Goal: Task Accomplishment & Management: Use online tool/utility

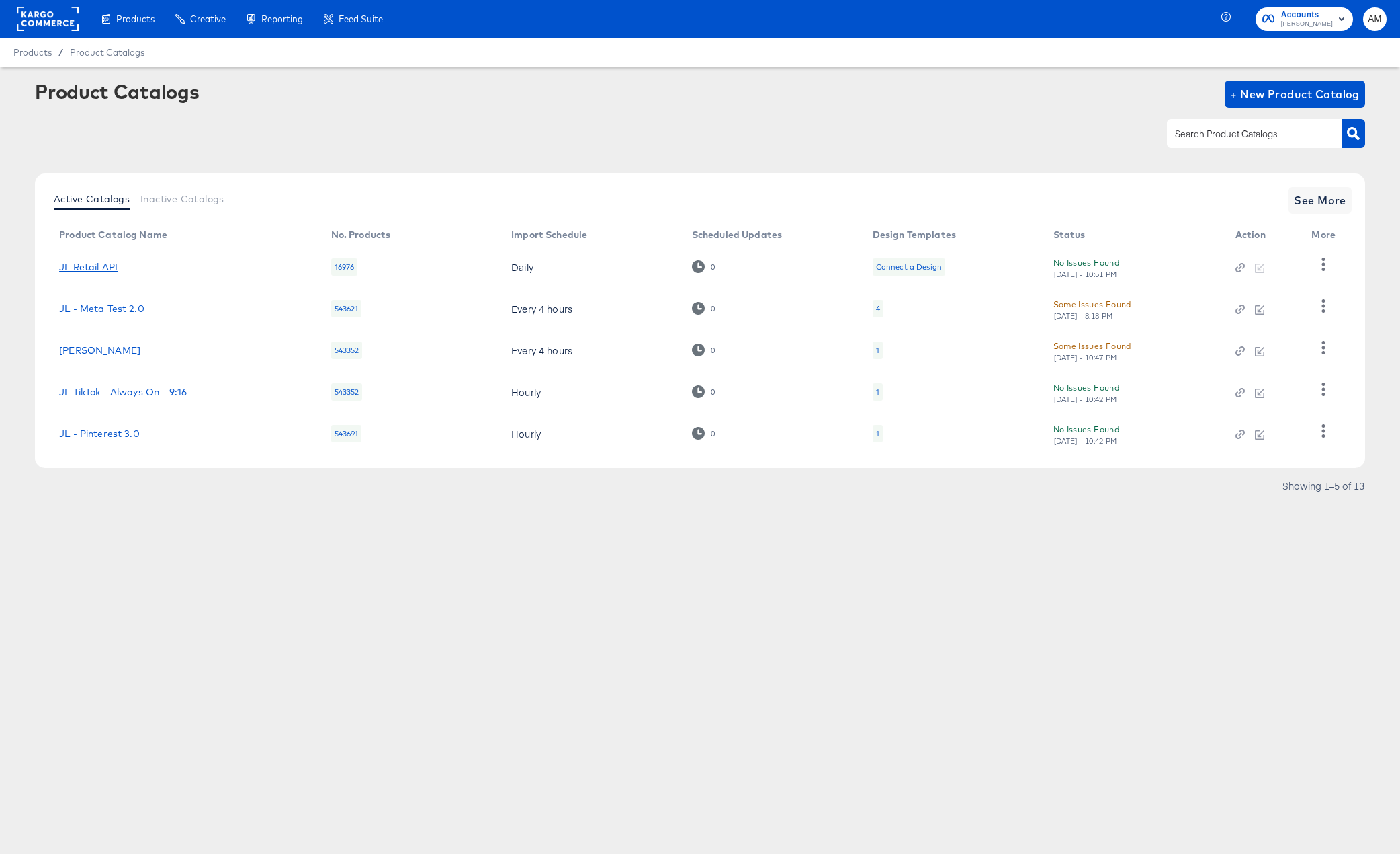
click at [94, 262] on link "JL Retail API" at bounding box center [88, 266] width 58 height 10
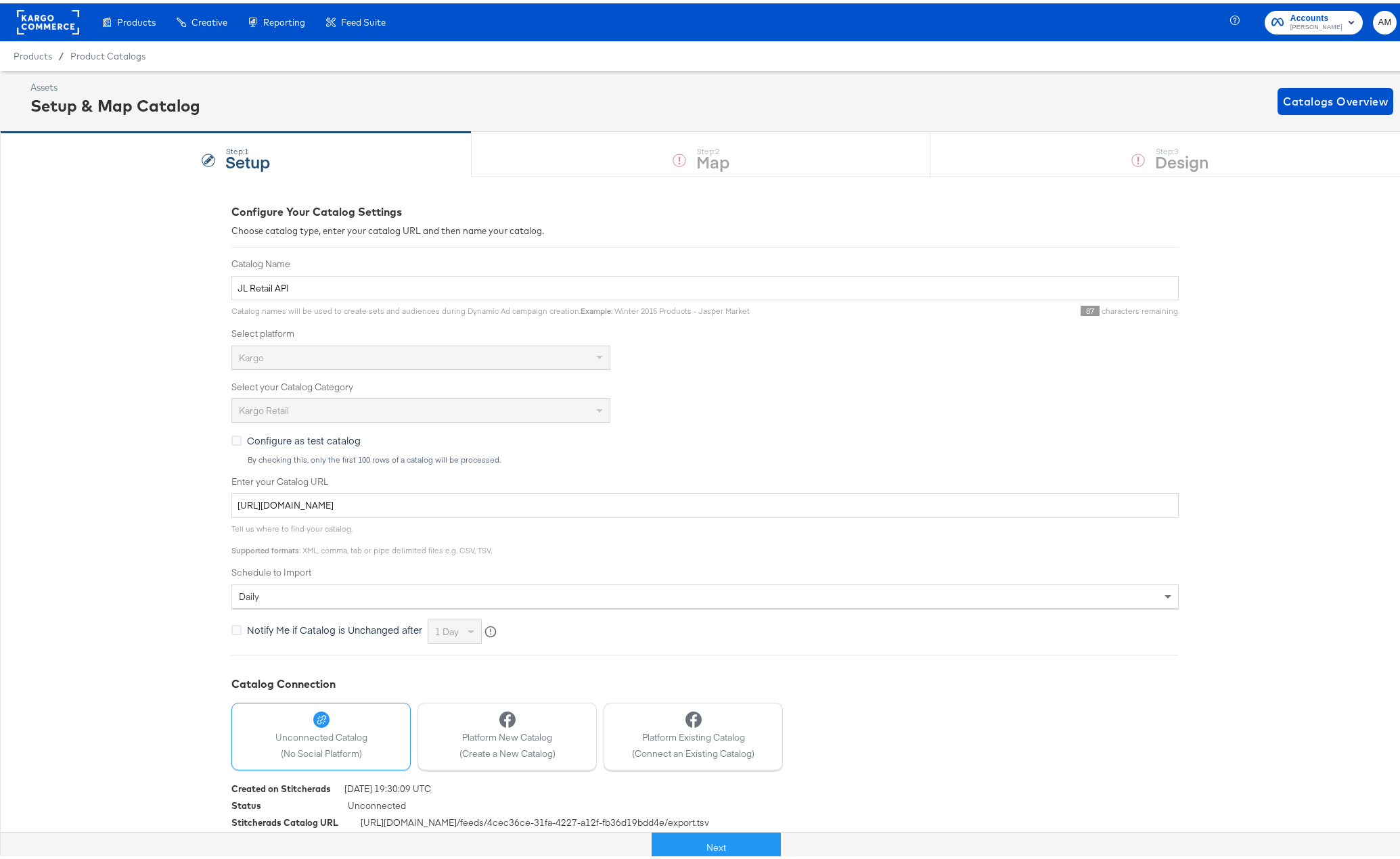
click at [696, 823] on div "Next" at bounding box center [715, 839] width 1410 height 40
click at [698, 844] on button "Next" at bounding box center [715, 845] width 130 height 31
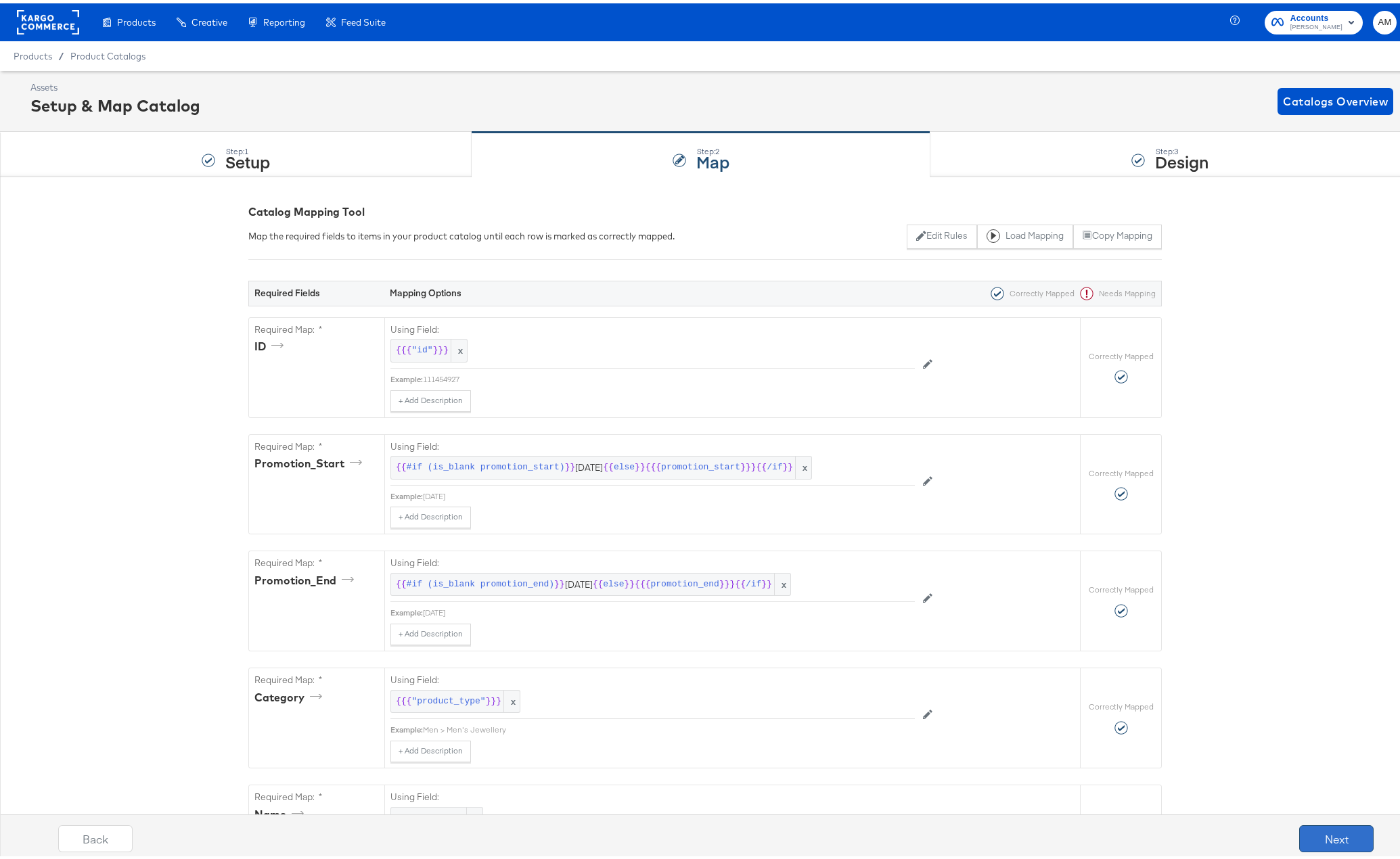
click at [1309, 838] on button "Next" at bounding box center [1337, 835] width 75 height 27
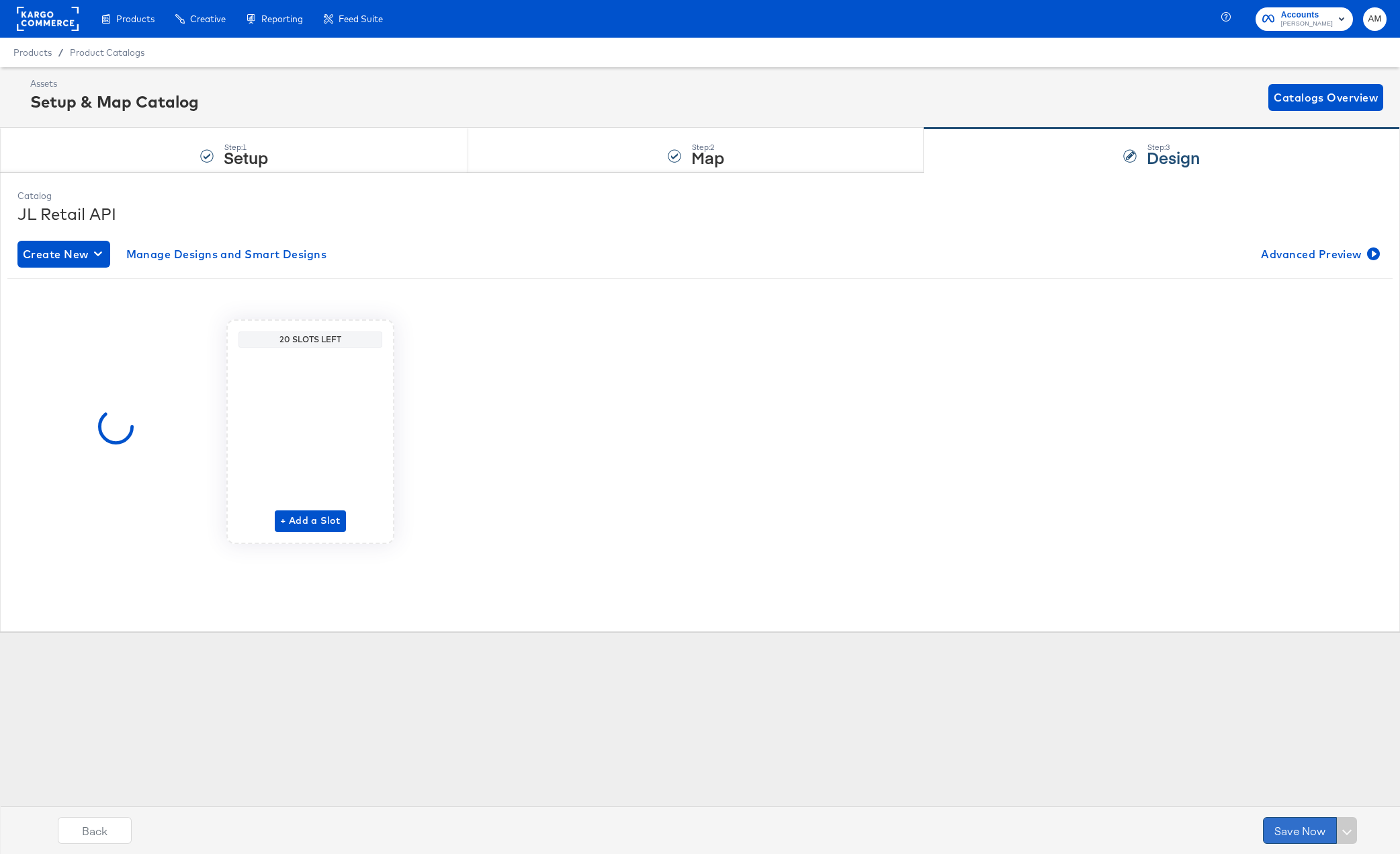
click at [1297, 831] on button "Save Now" at bounding box center [1301, 830] width 74 height 27
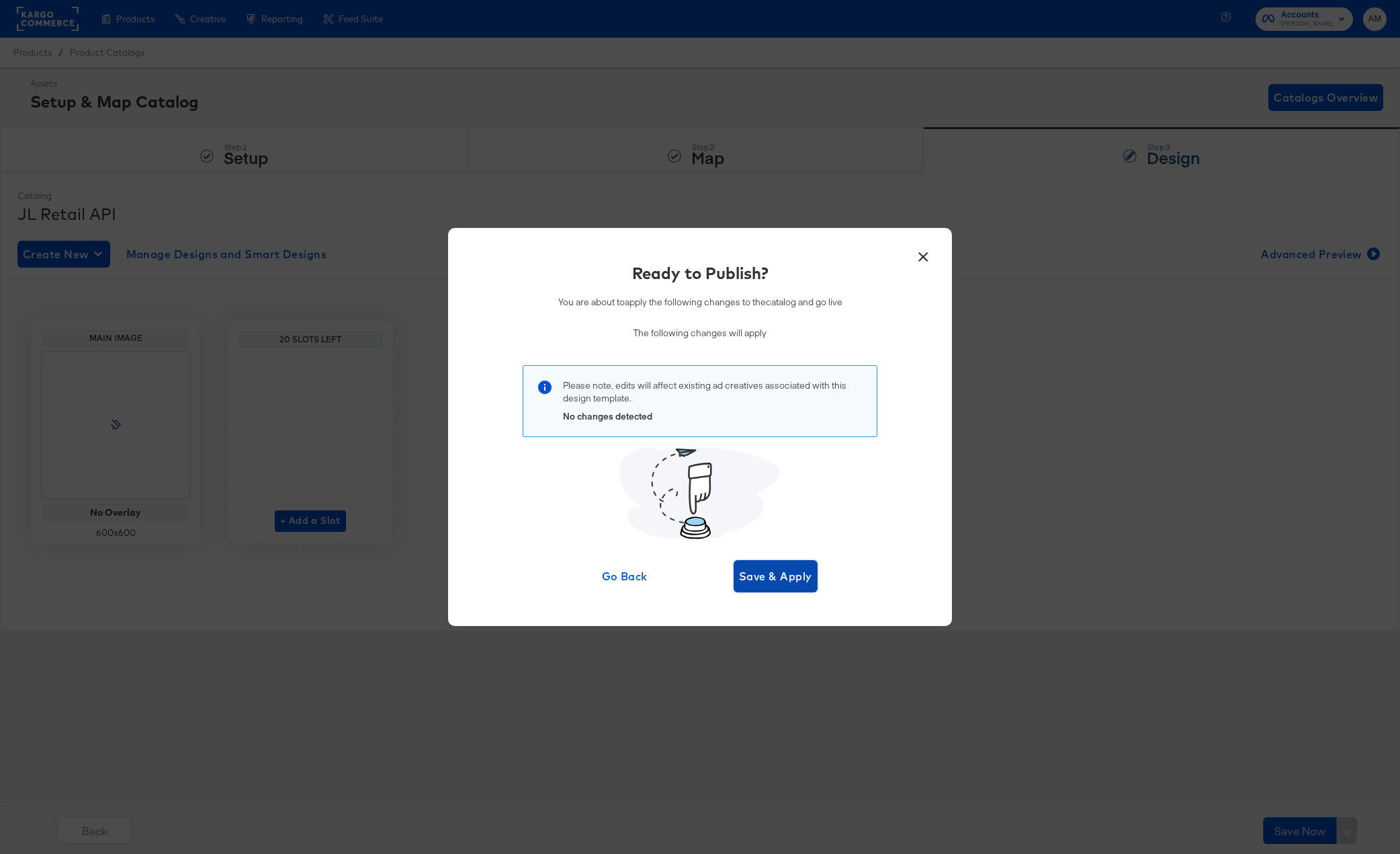
click at [743, 566] on button "Save & Apply" at bounding box center [775, 576] width 84 height 32
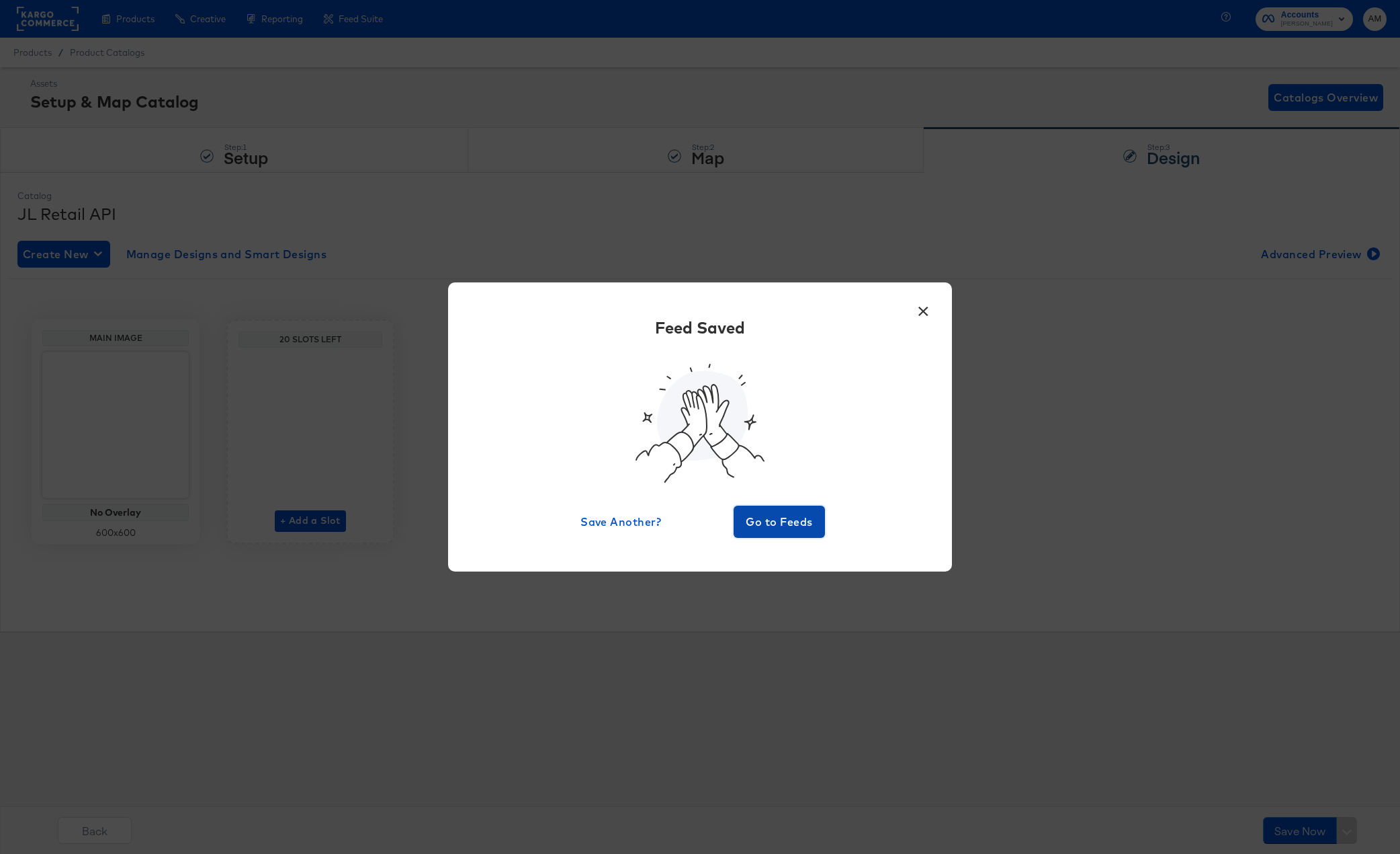
click at [761, 509] on button "Go to Feeds" at bounding box center [779, 522] width 92 height 32
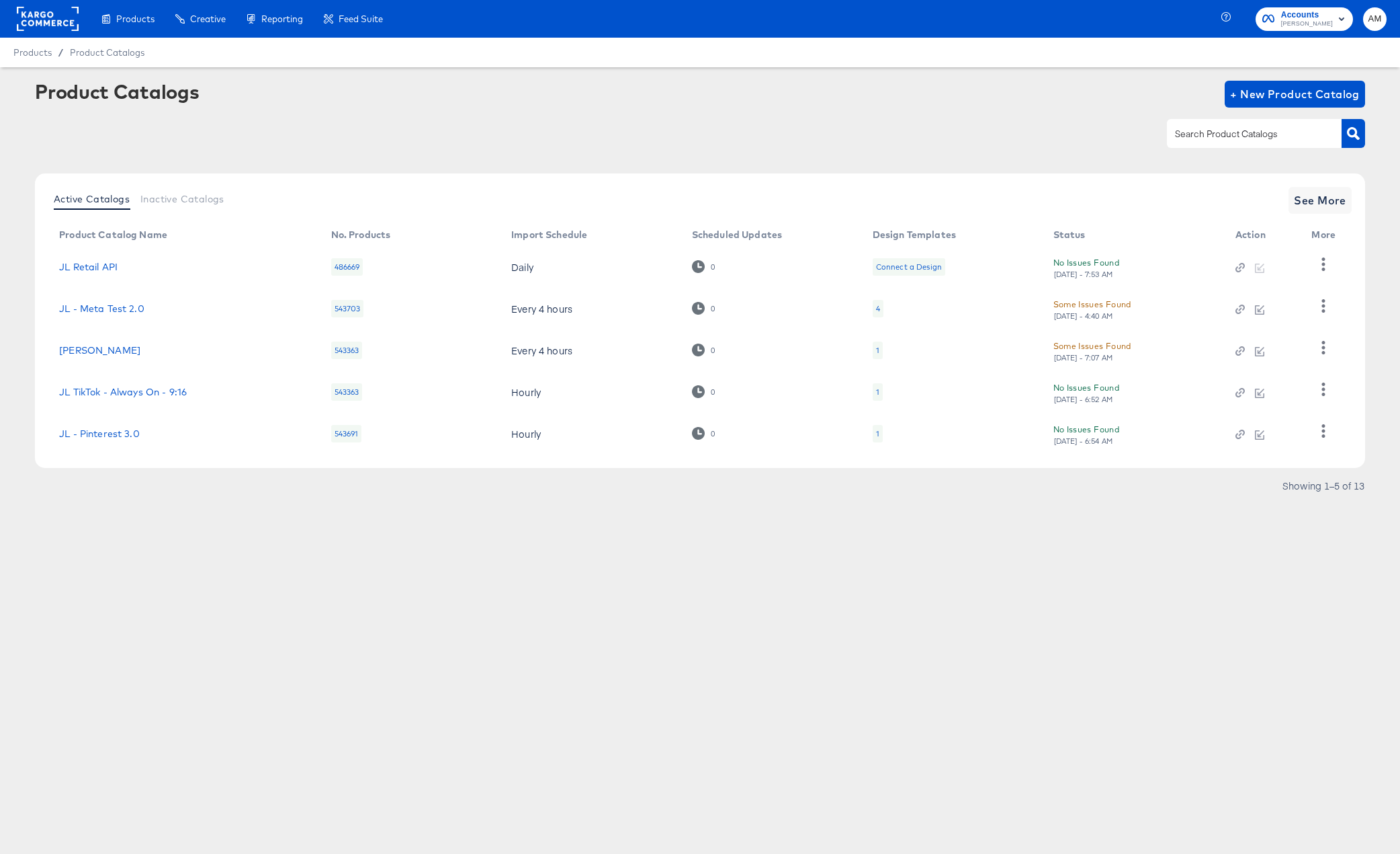
click at [10, 26] on div "Products Products Product Catalogs Enhance Your Product Catalog, Map Them to Pu…" at bounding box center [196, 18] width 393 height 37
click at [32, 22] on rect at bounding box center [48, 18] width 62 height 24
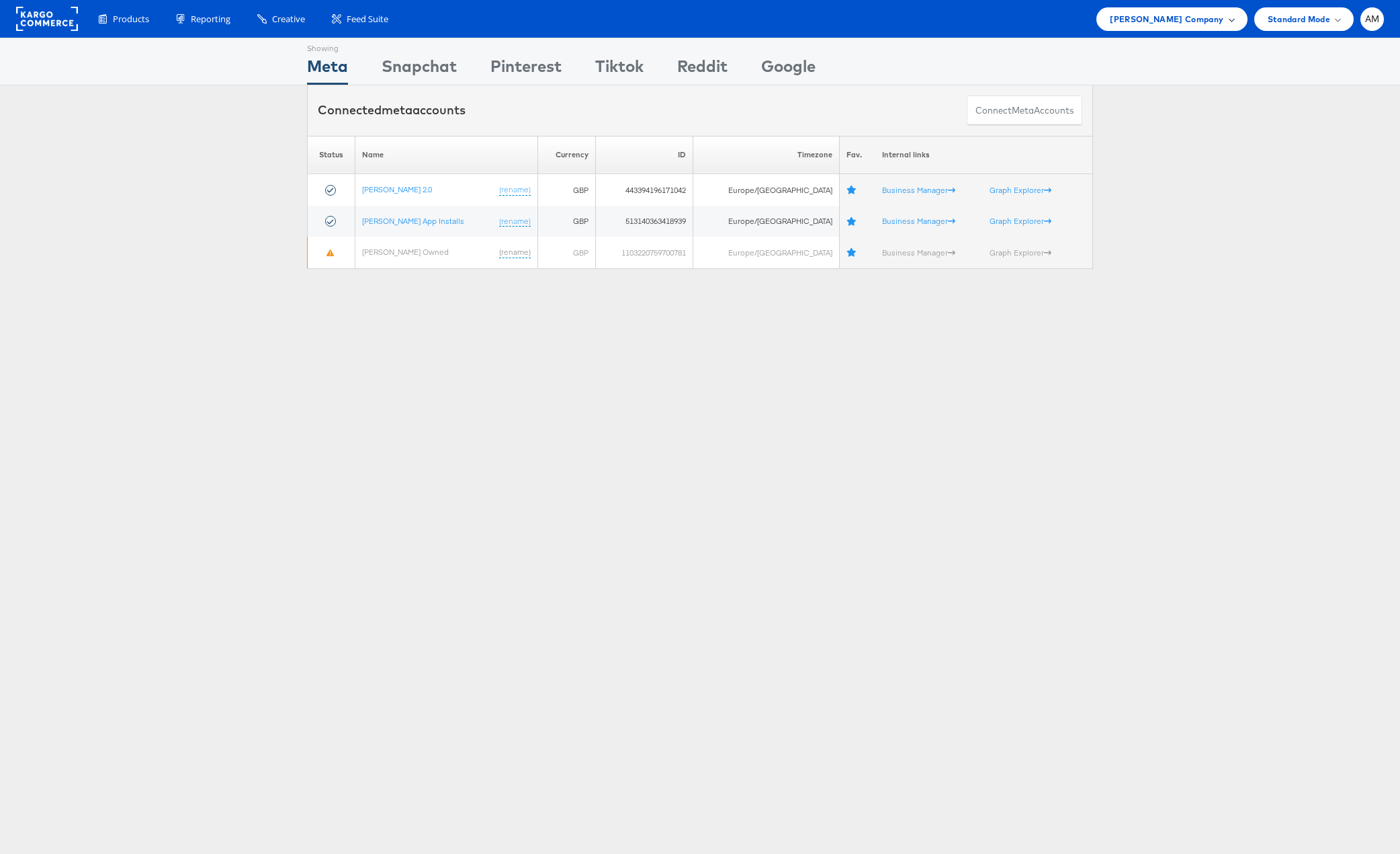
click at [1187, 17] on span "John Lewis Company" at bounding box center [1166, 19] width 113 height 14
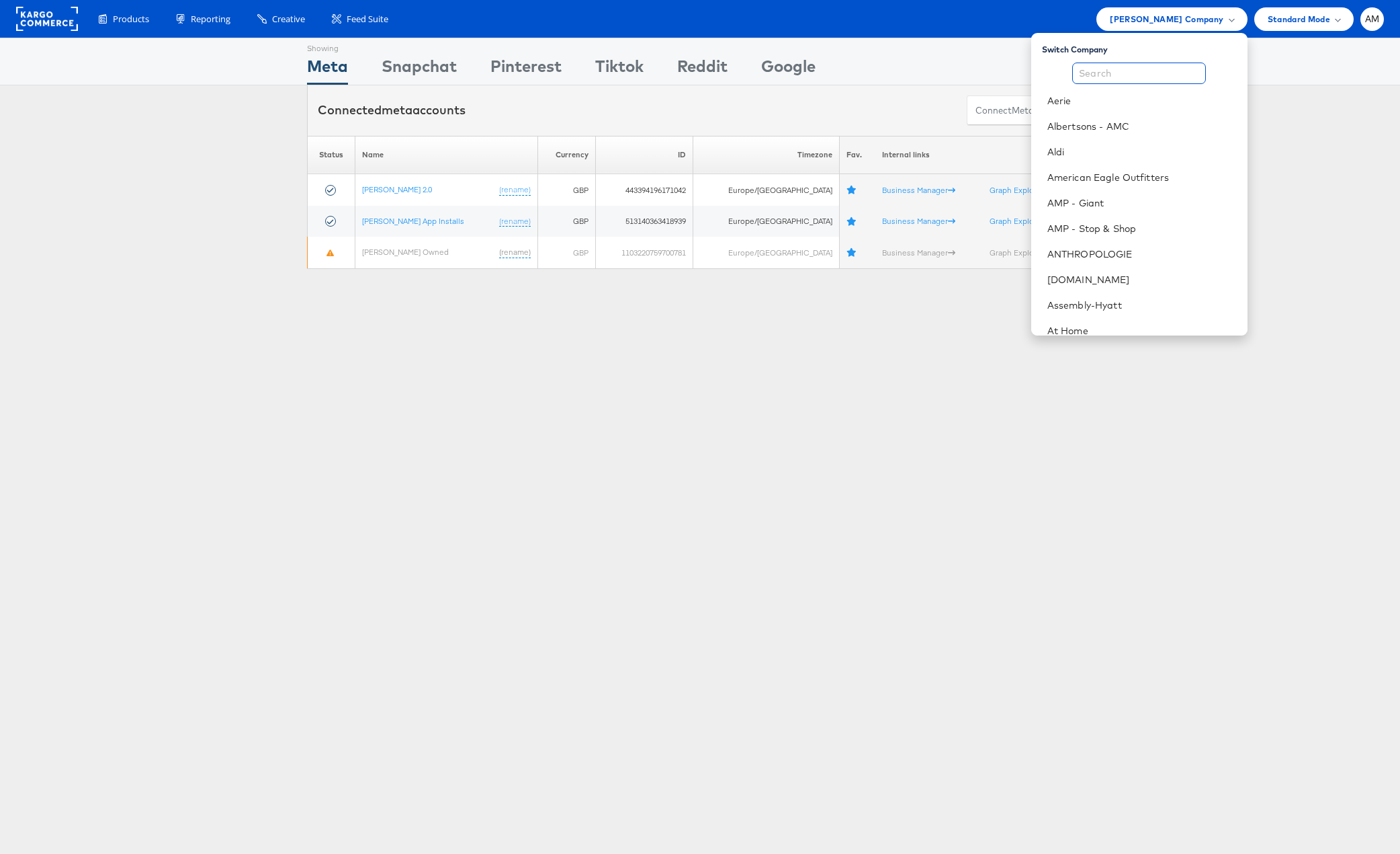
click at [1131, 74] on input "text" at bounding box center [1139, 73] width 134 height 22
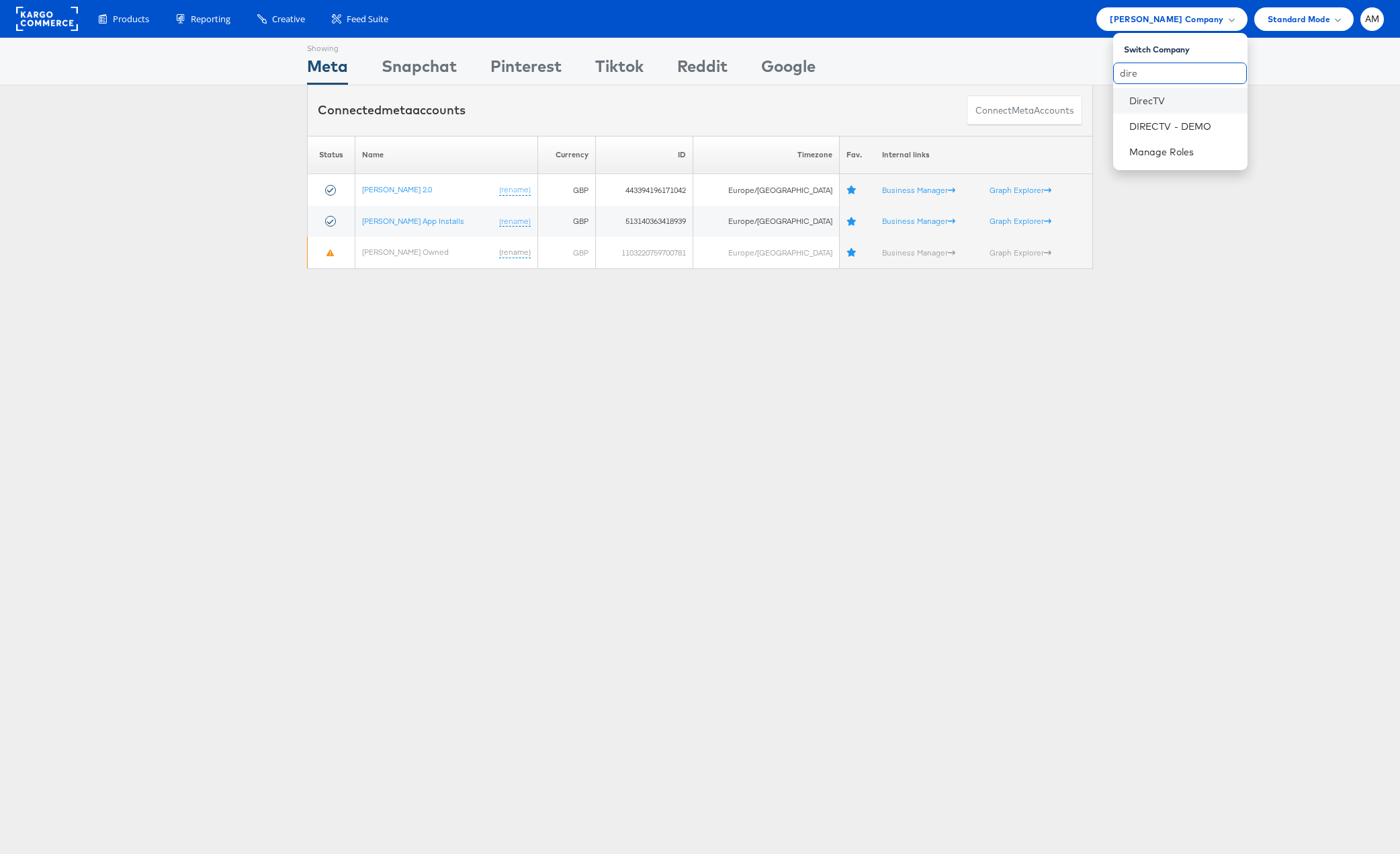
type input "dire"
click at [1147, 111] on li "DirecTV" at bounding box center [1180, 100] width 134 height 26
click at [1145, 101] on link "DirecTV" at bounding box center [1183, 101] width 108 height 13
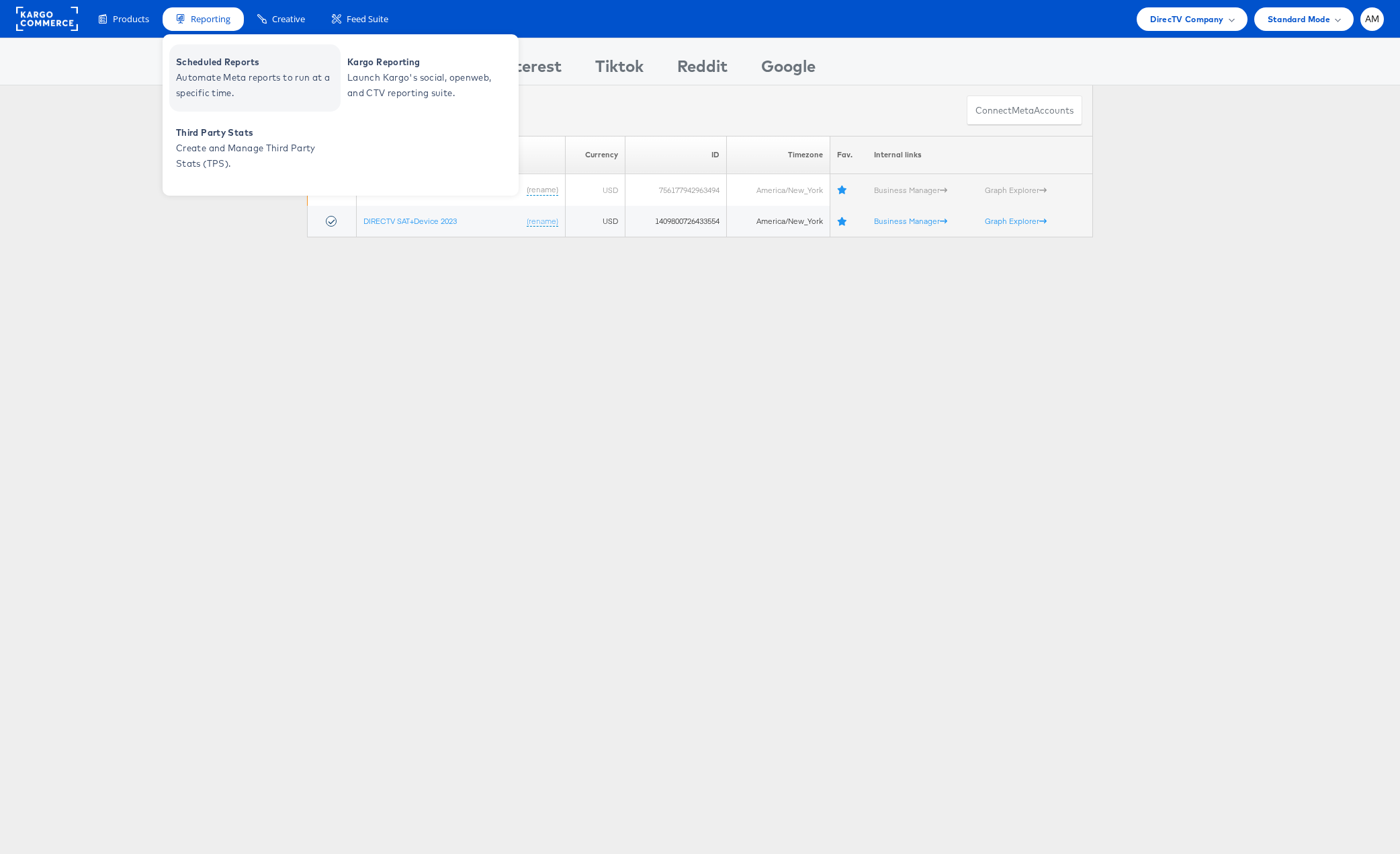
click at [228, 90] on span "Automate Meta reports to run at a specific time." at bounding box center [257, 85] width 161 height 31
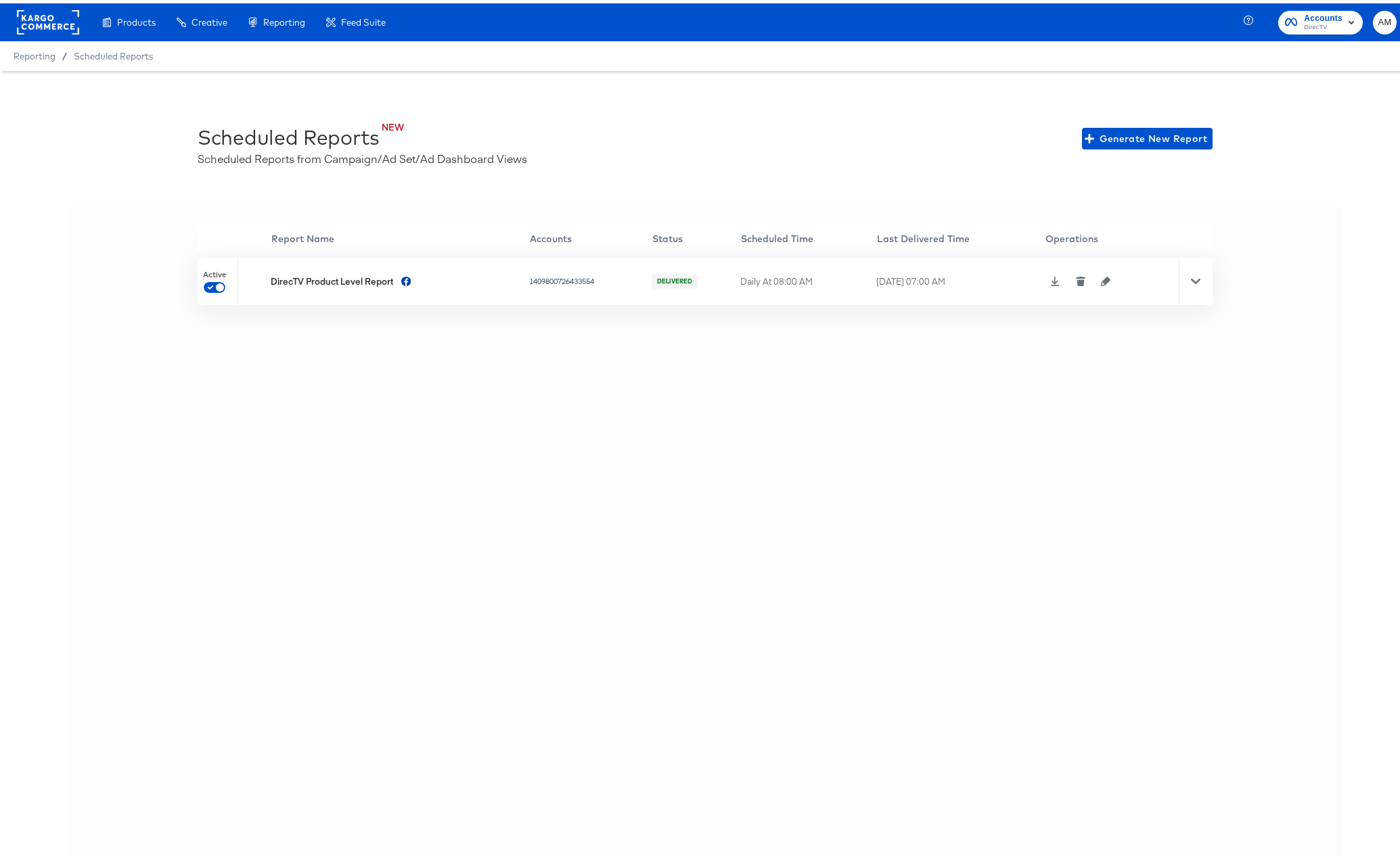
click at [1191, 275] on icon at bounding box center [1195, 278] width 10 height 10
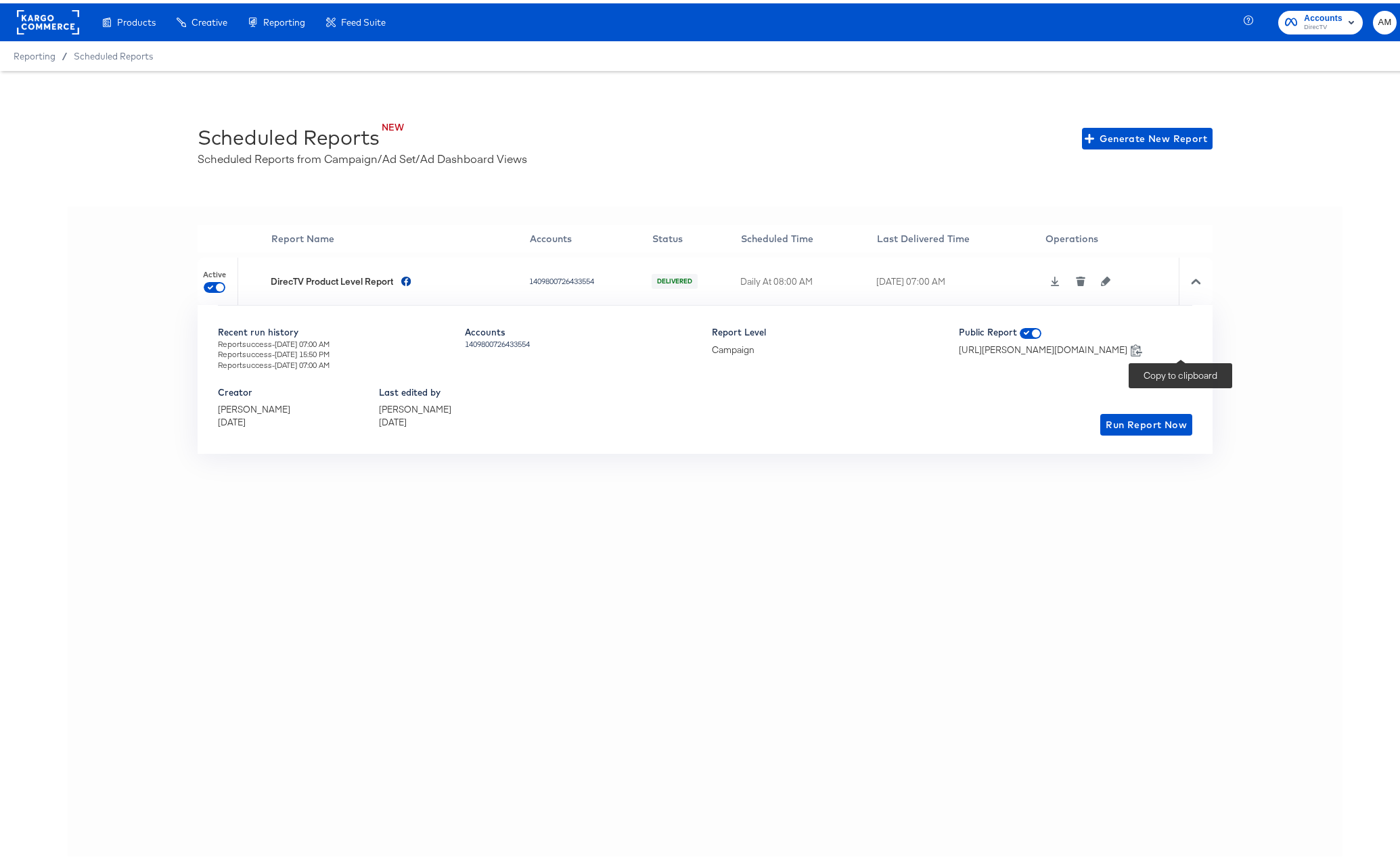
click at [1143, 346] on icon at bounding box center [1136, 346] width 12 height 12
click at [40, 21] on rect at bounding box center [48, 18] width 62 height 24
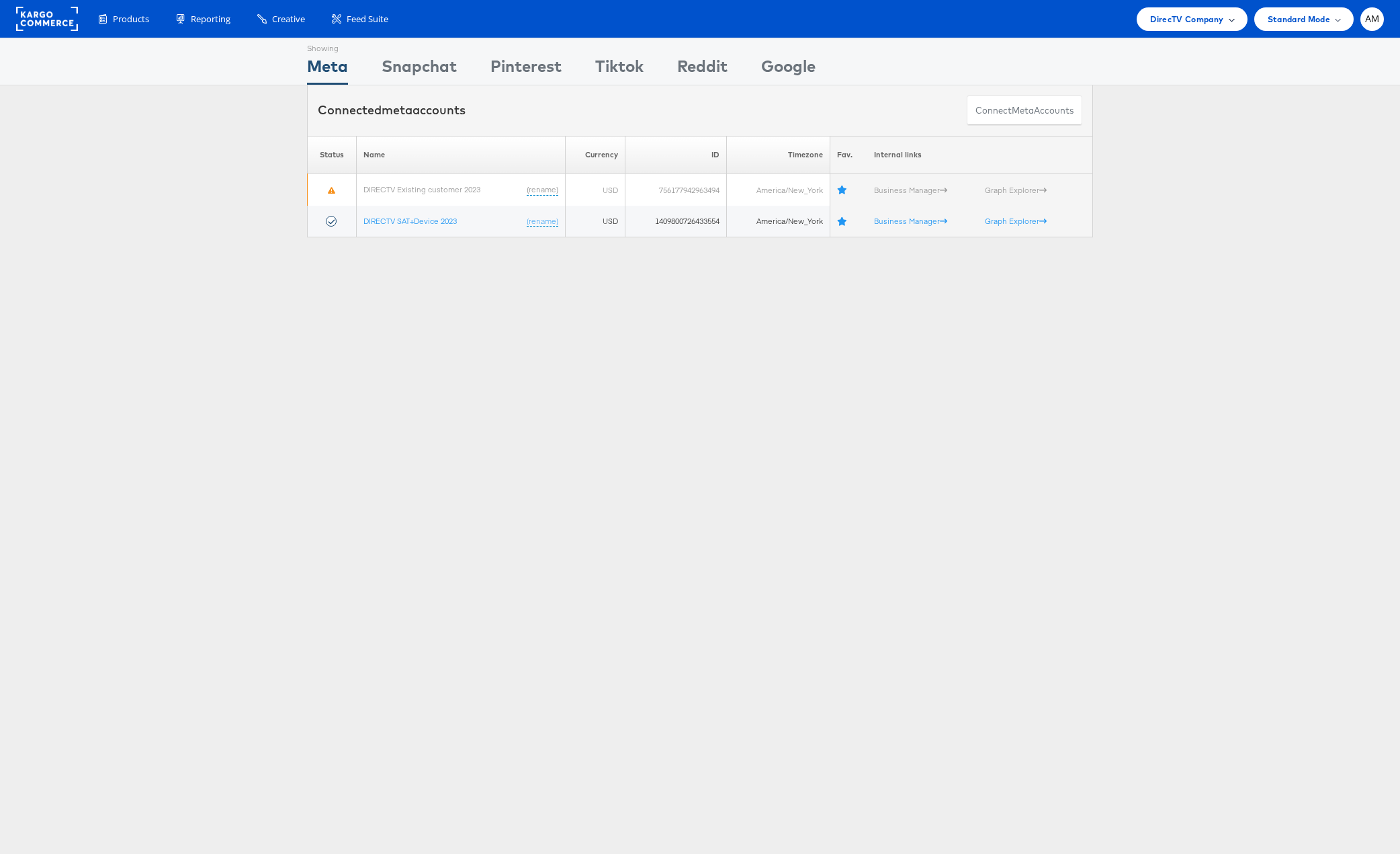
click at [1170, 19] on span "DirecTV Company" at bounding box center [1186, 19] width 73 height 14
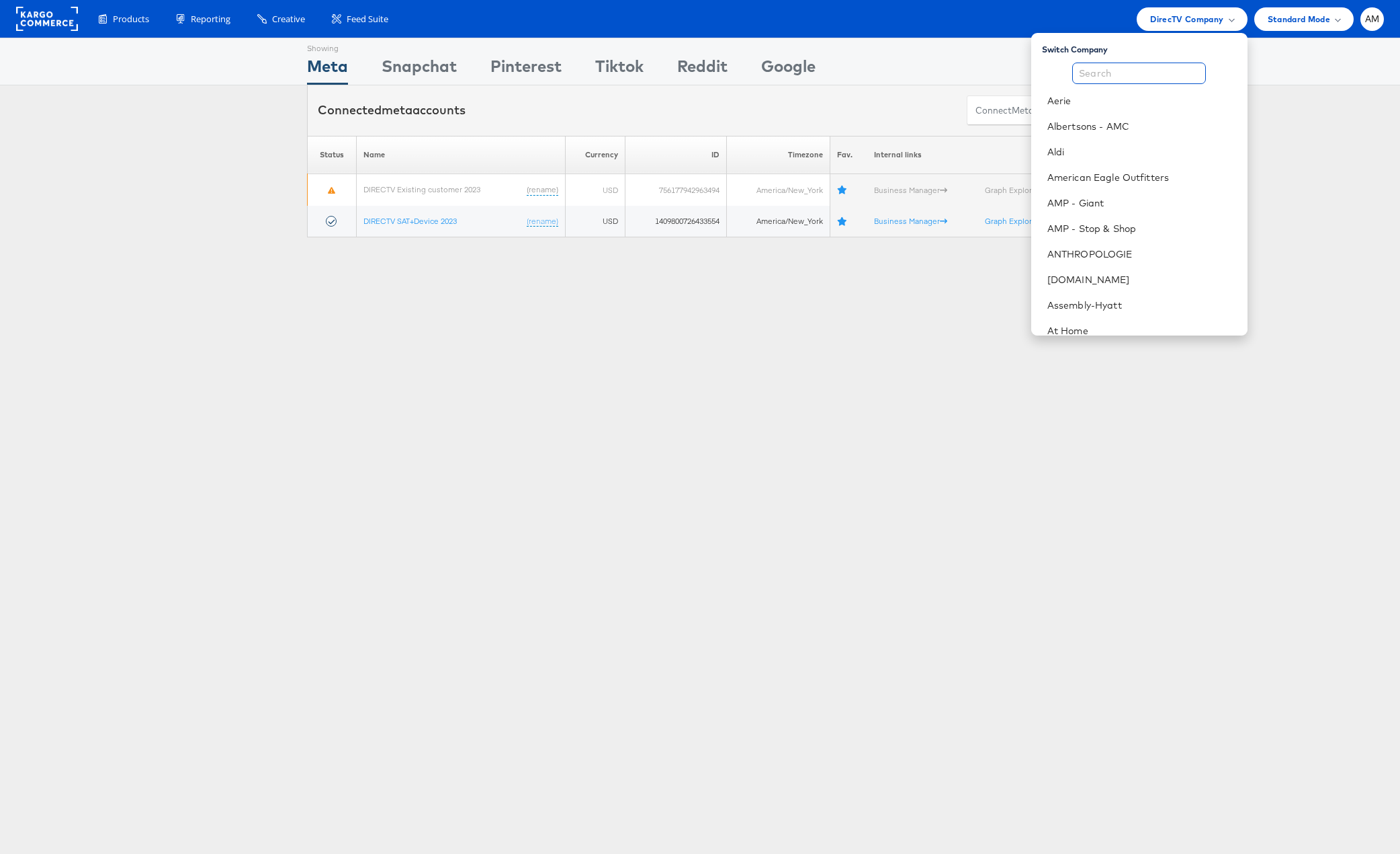
click at [1108, 71] on input "text" at bounding box center [1139, 73] width 134 height 22
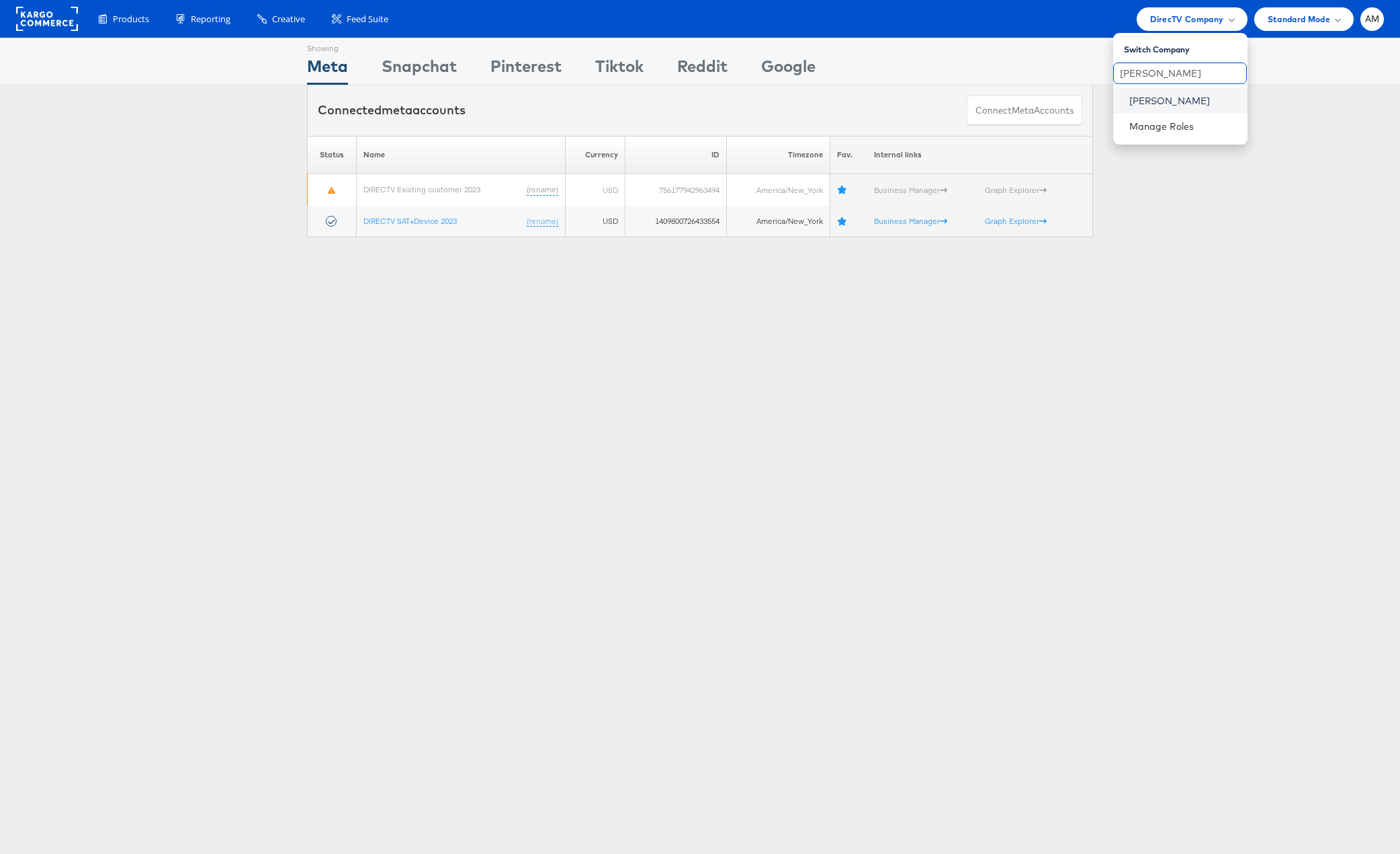
type input "john"
click at [1138, 101] on link "[PERSON_NAME]" at bounding box center [1183, 101] width 108 height 13
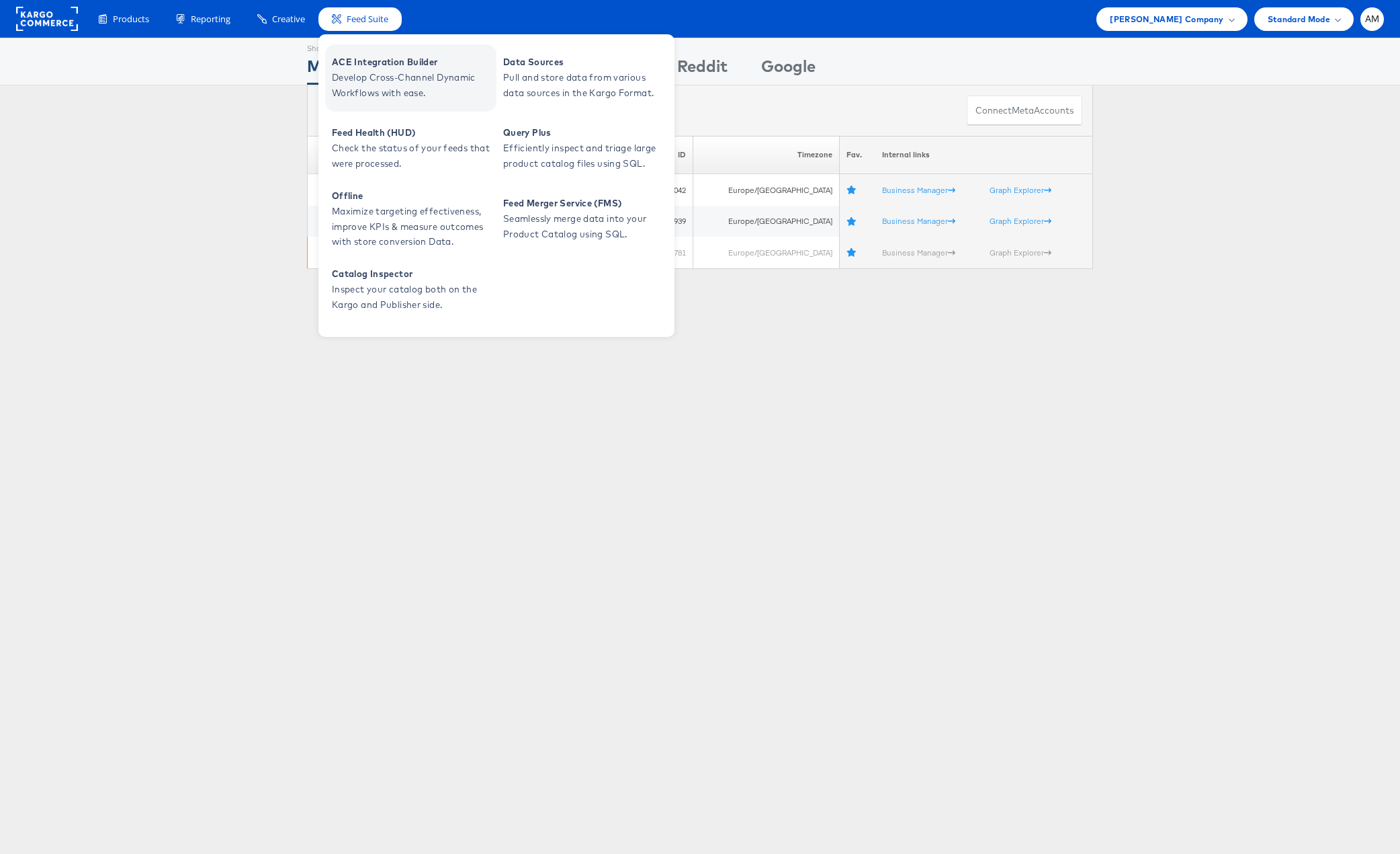
click at [362, 85] on span "Develop Cross-Channel Dynamic Workflows with ease." at bounding box center [412, 85] width 161 height 31
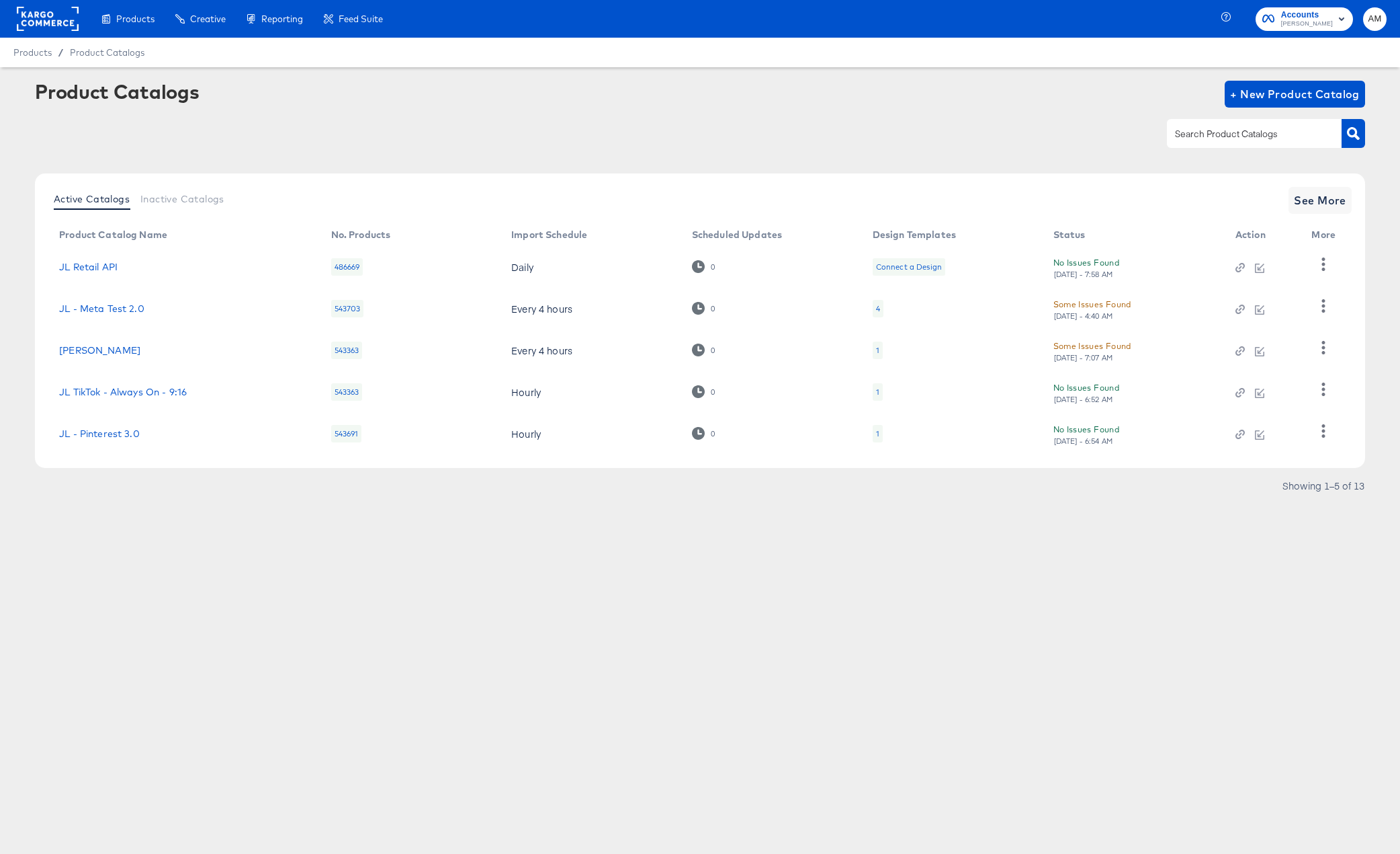
click at [23, 17] on rect at bounding box center [48, 18] width 62 height 24
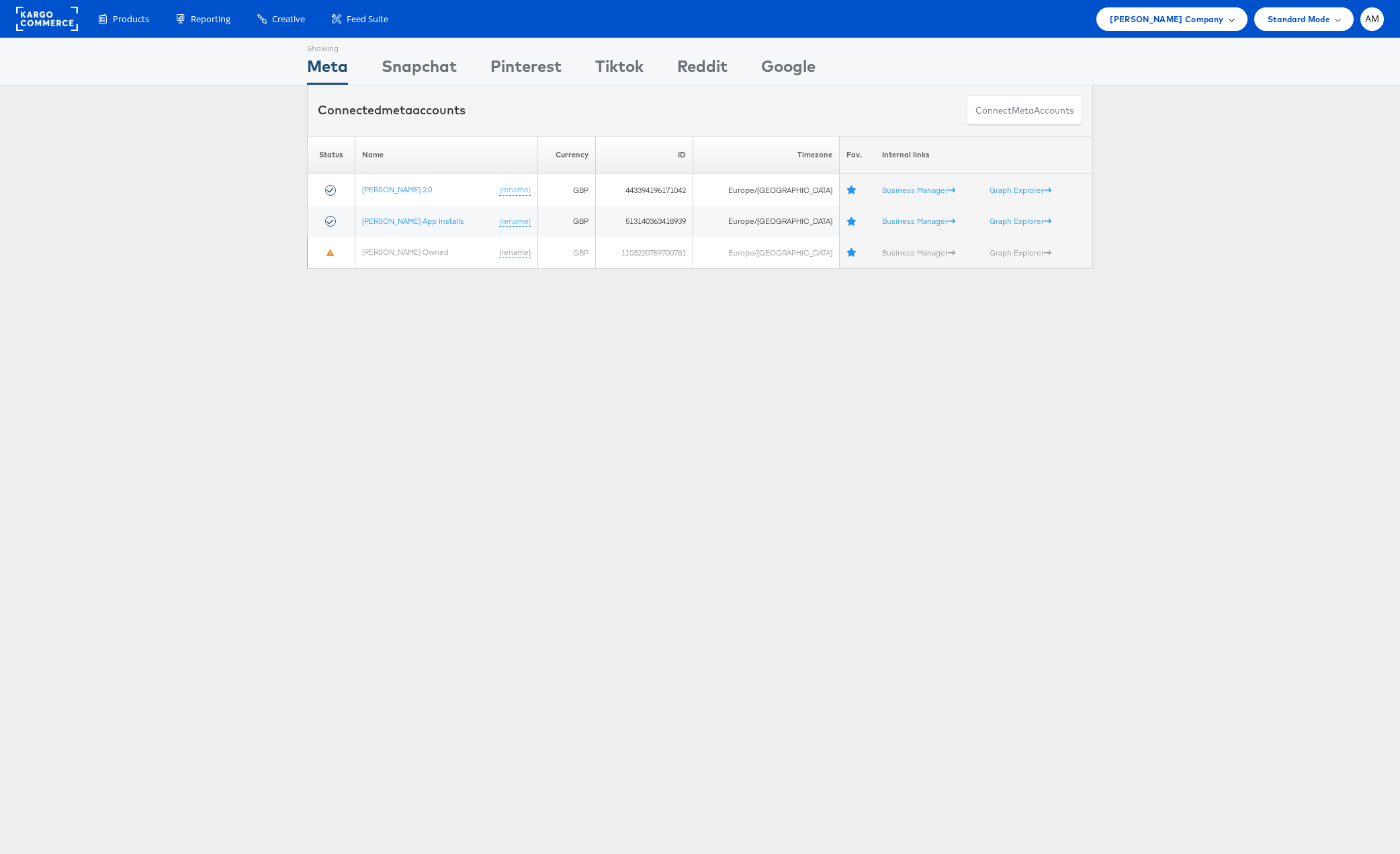
click at [1165, 17] on span "John Lewis Company" at bounding box center [1166, 19] width 113 height 14
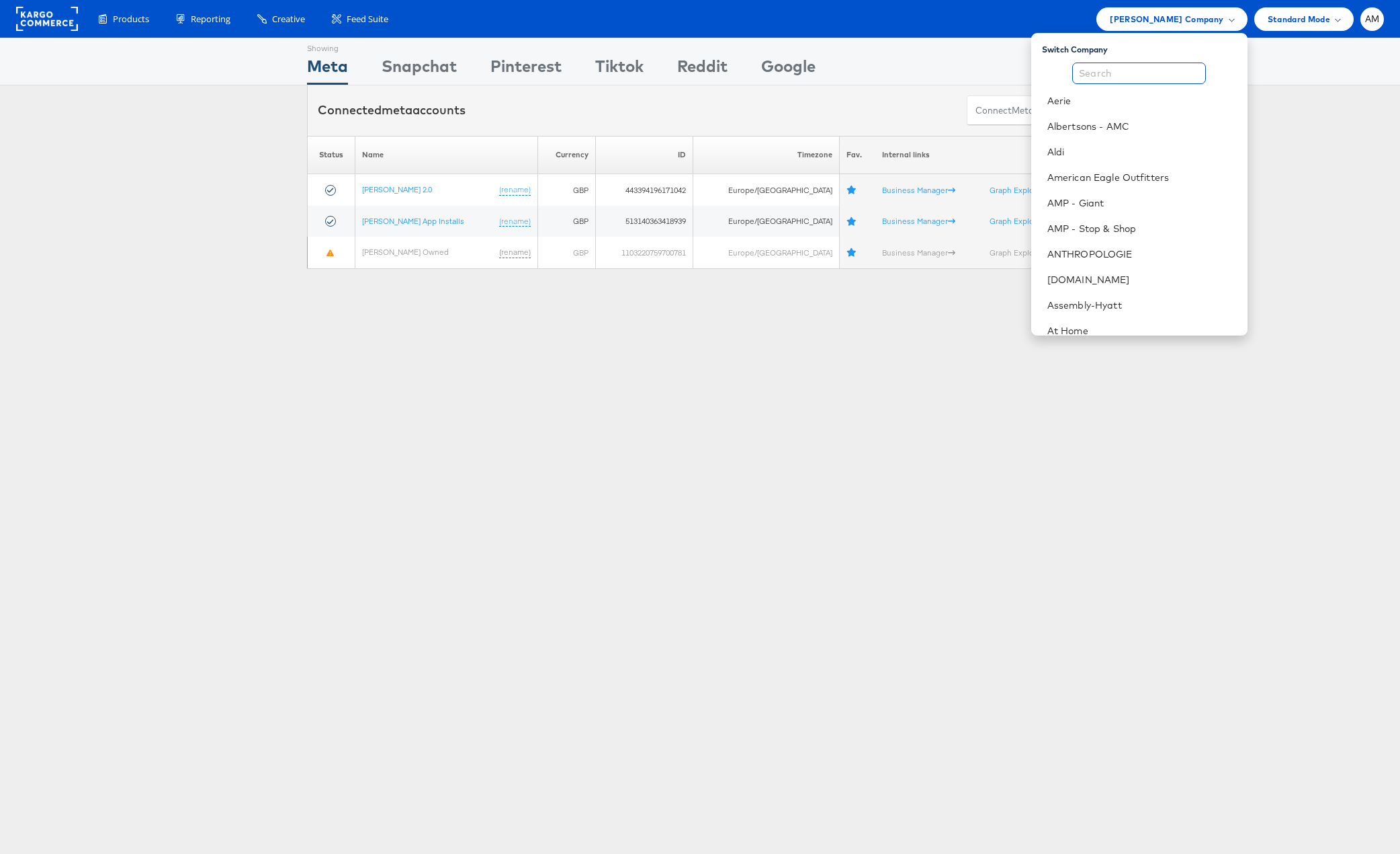
click at [1114, 68] on input "text" at bounding box center [1139, 73] width 134 height 22
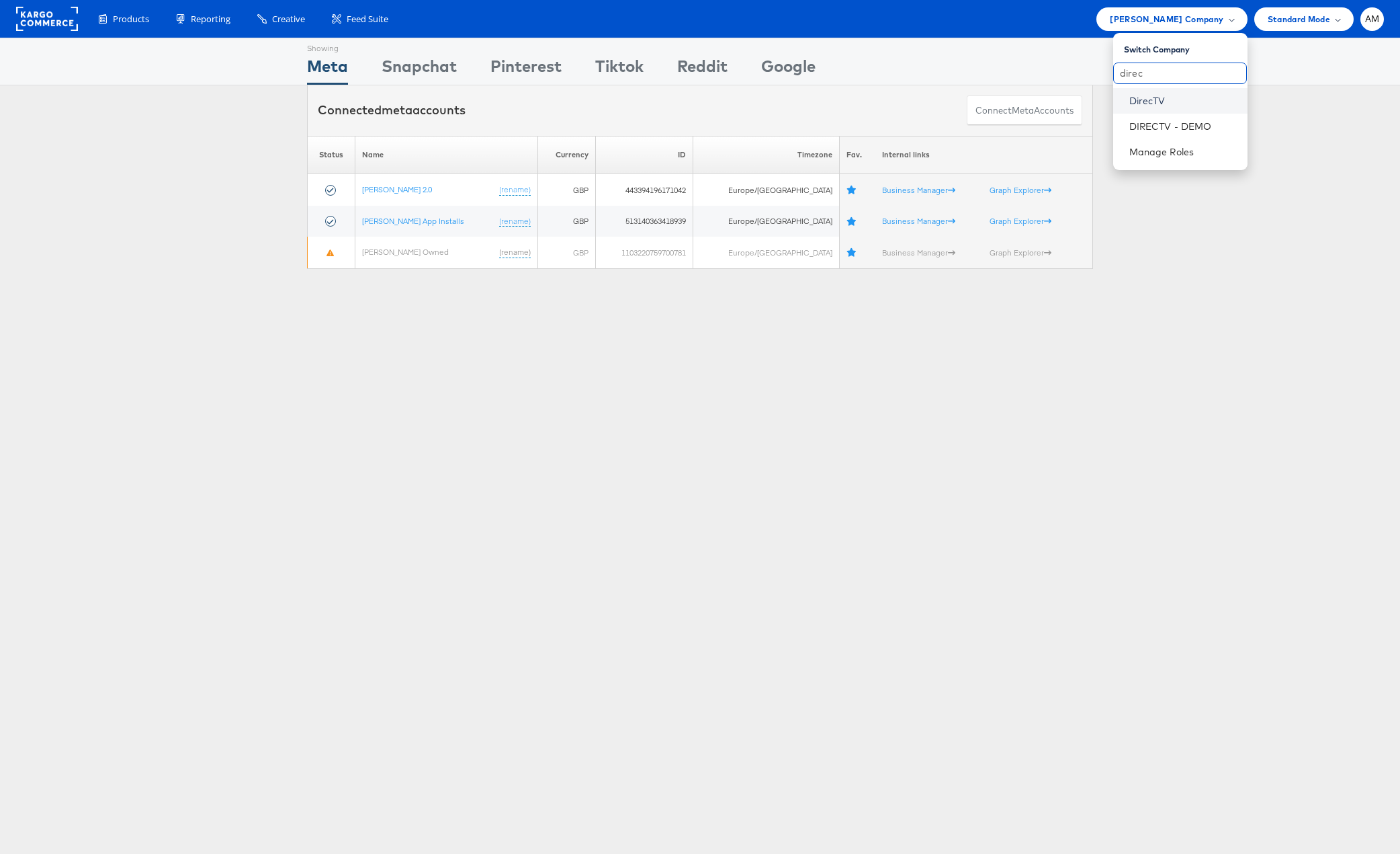
type input "direc"
click at [1145, 103] on link "DirecTV" at bounding box center [1183, 101] width 108 height 13
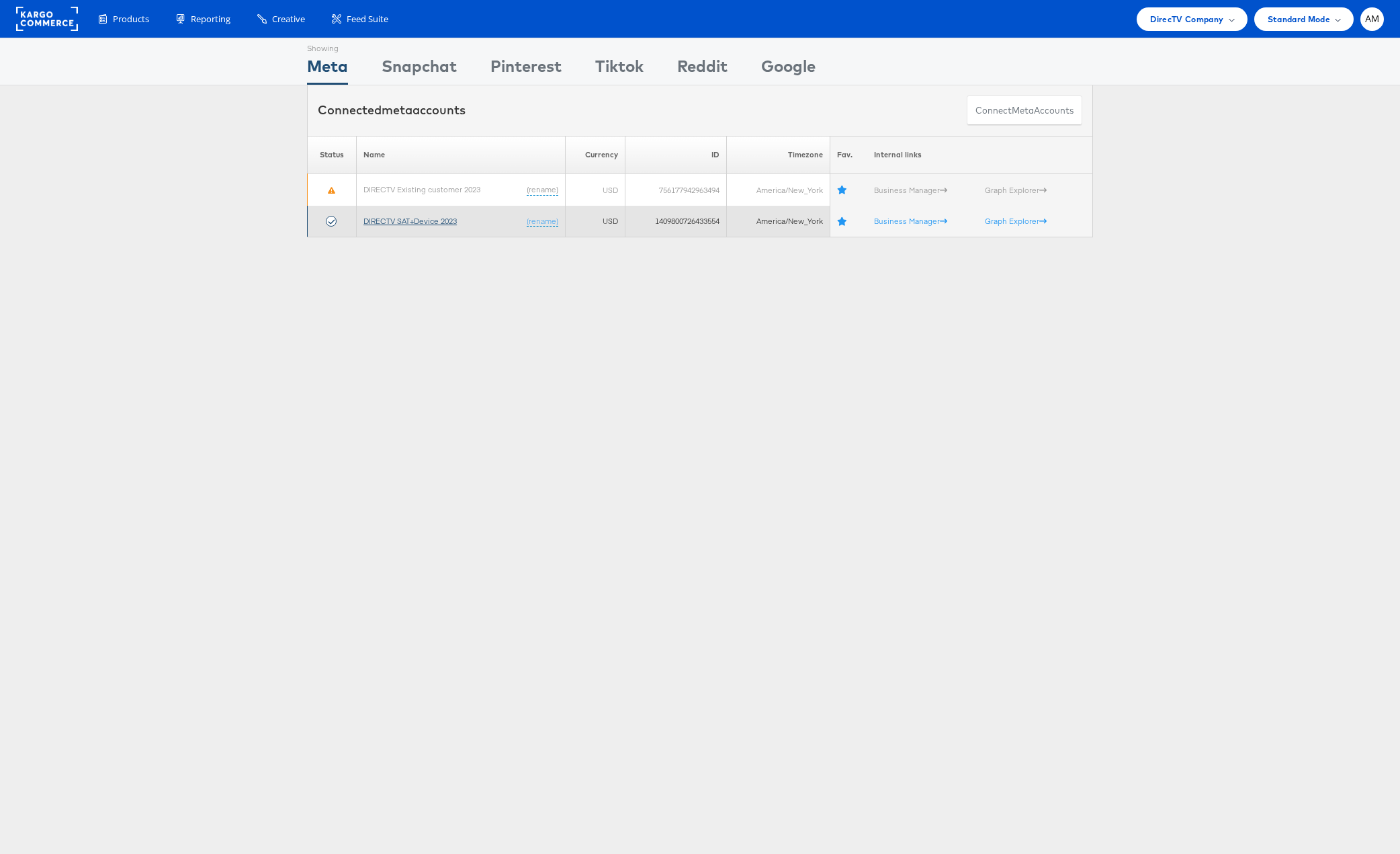
click at [390, 222] on link "DIRECTV SAT+Device 2023" at bounding box center [410, 220] width 93 height 10
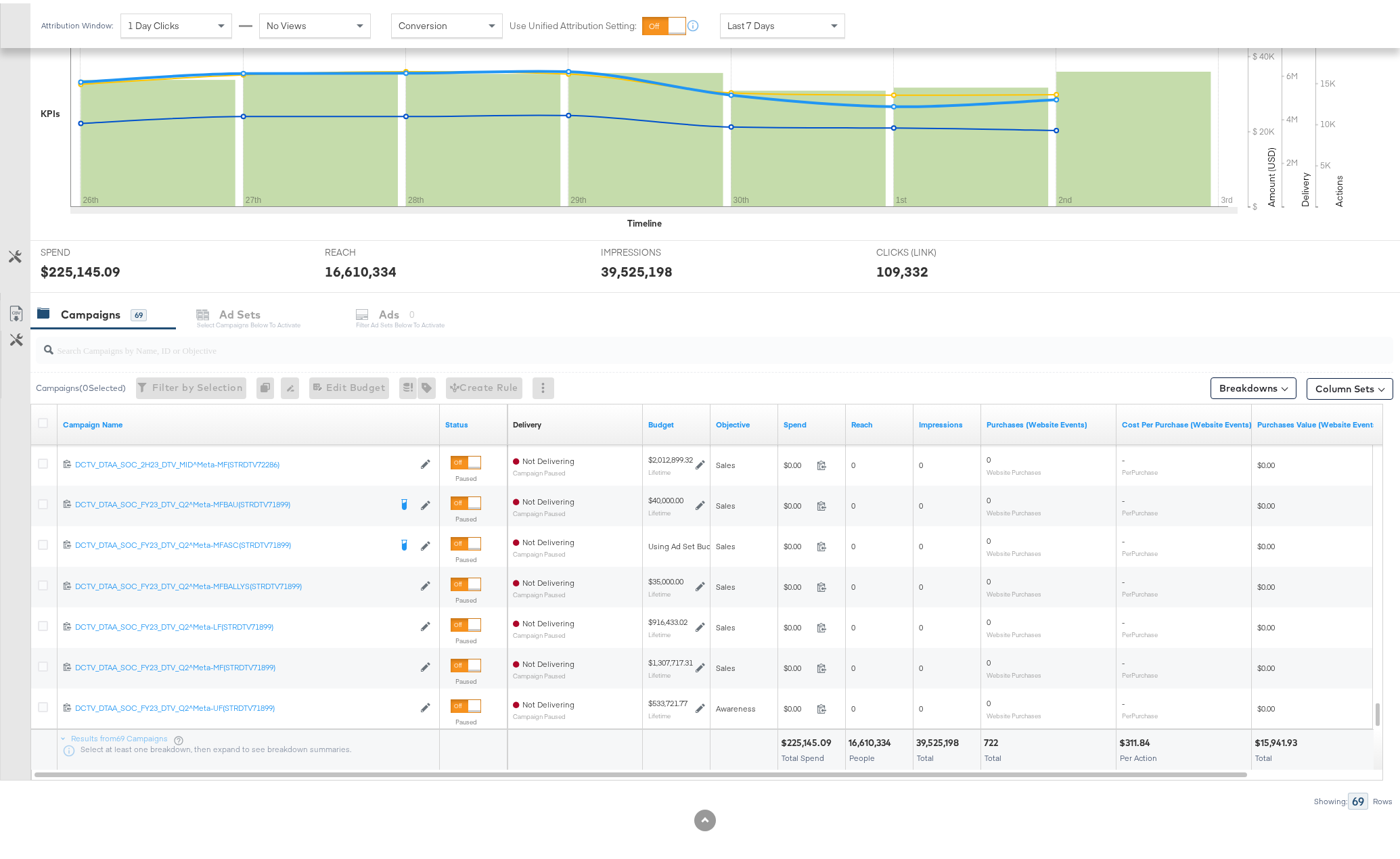
scroll to position [322, 0]
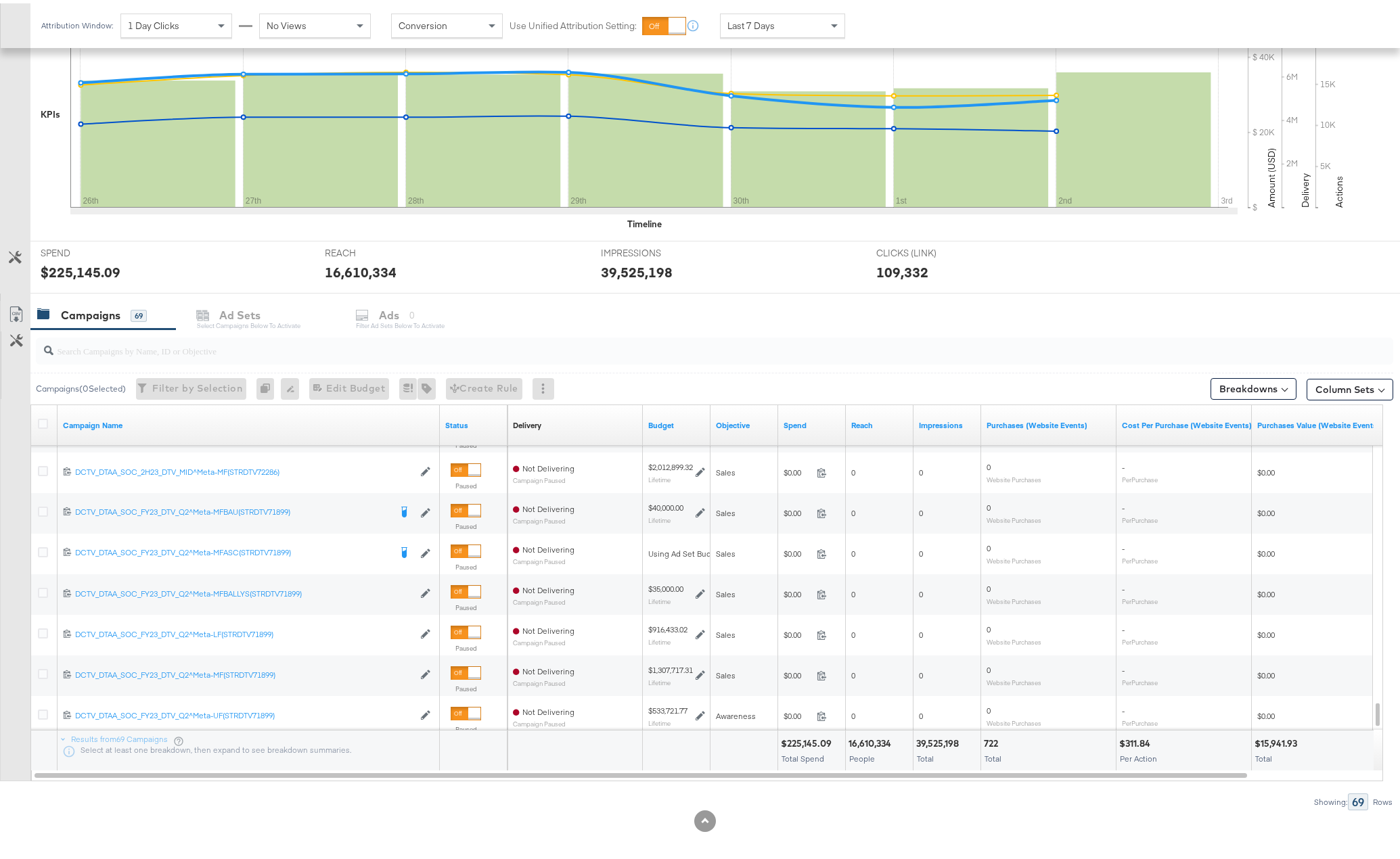
click at [88, 349] on input "search" at bounding box center [661, 341] width 1215 height 26
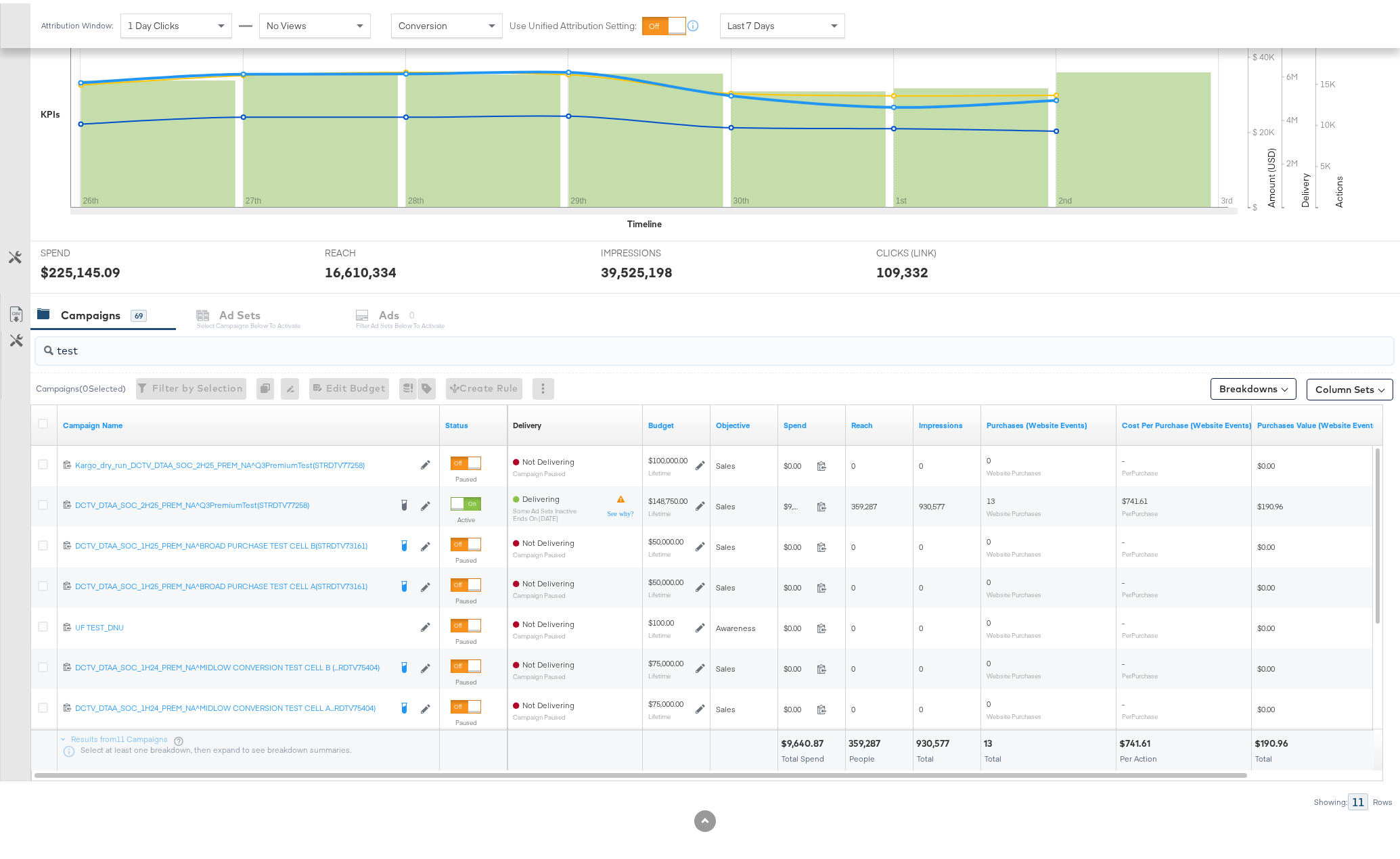
type input "test"
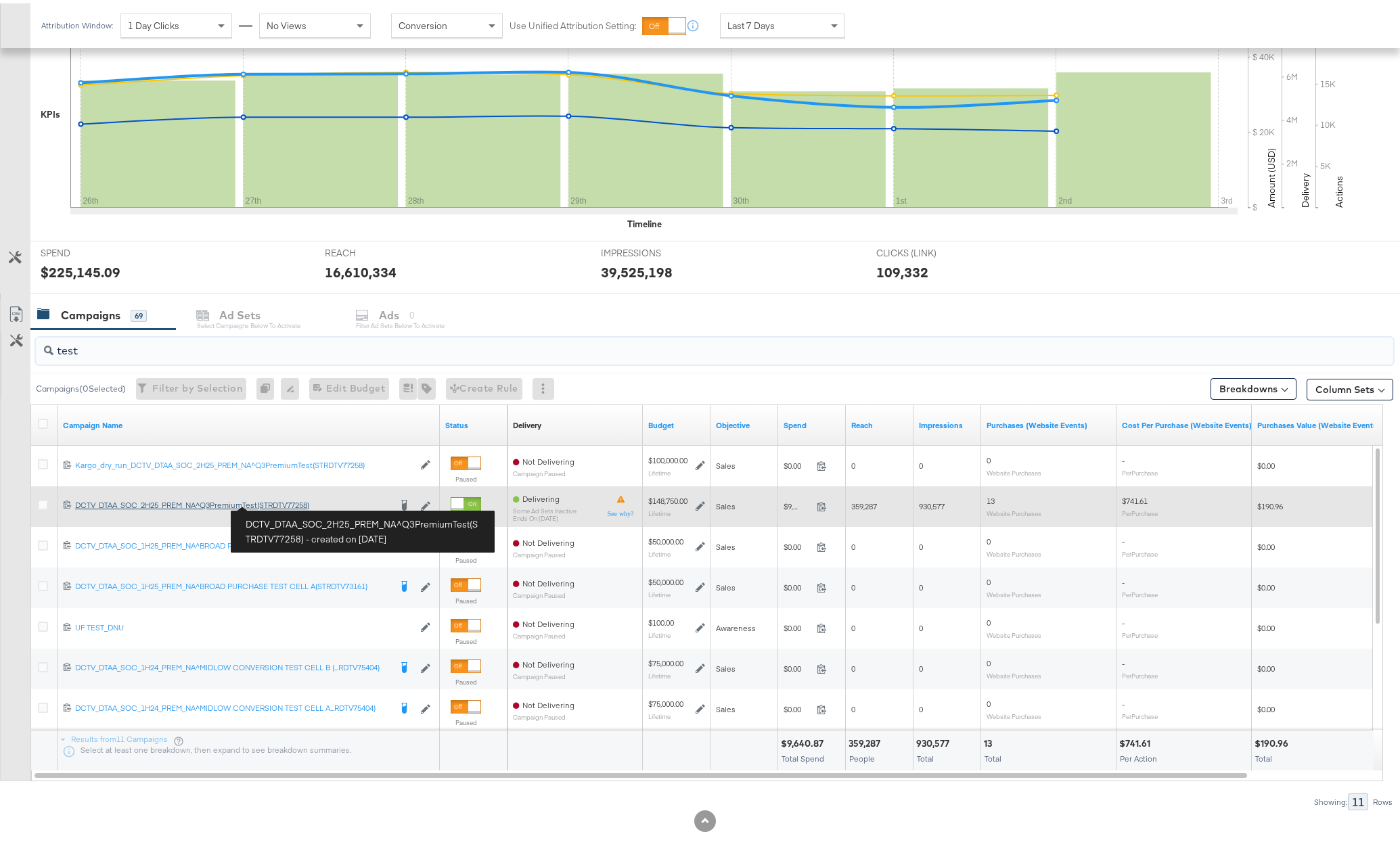
click at [281, 501] on div "DCTV_DTAA_SOC_2H25_PREM_NA^Q3PremiumTest(STRDTV77258) DCTV_DTAA_SOC_2H25_PREM_N…" at bounding box center [232, 501] width 315 height 11
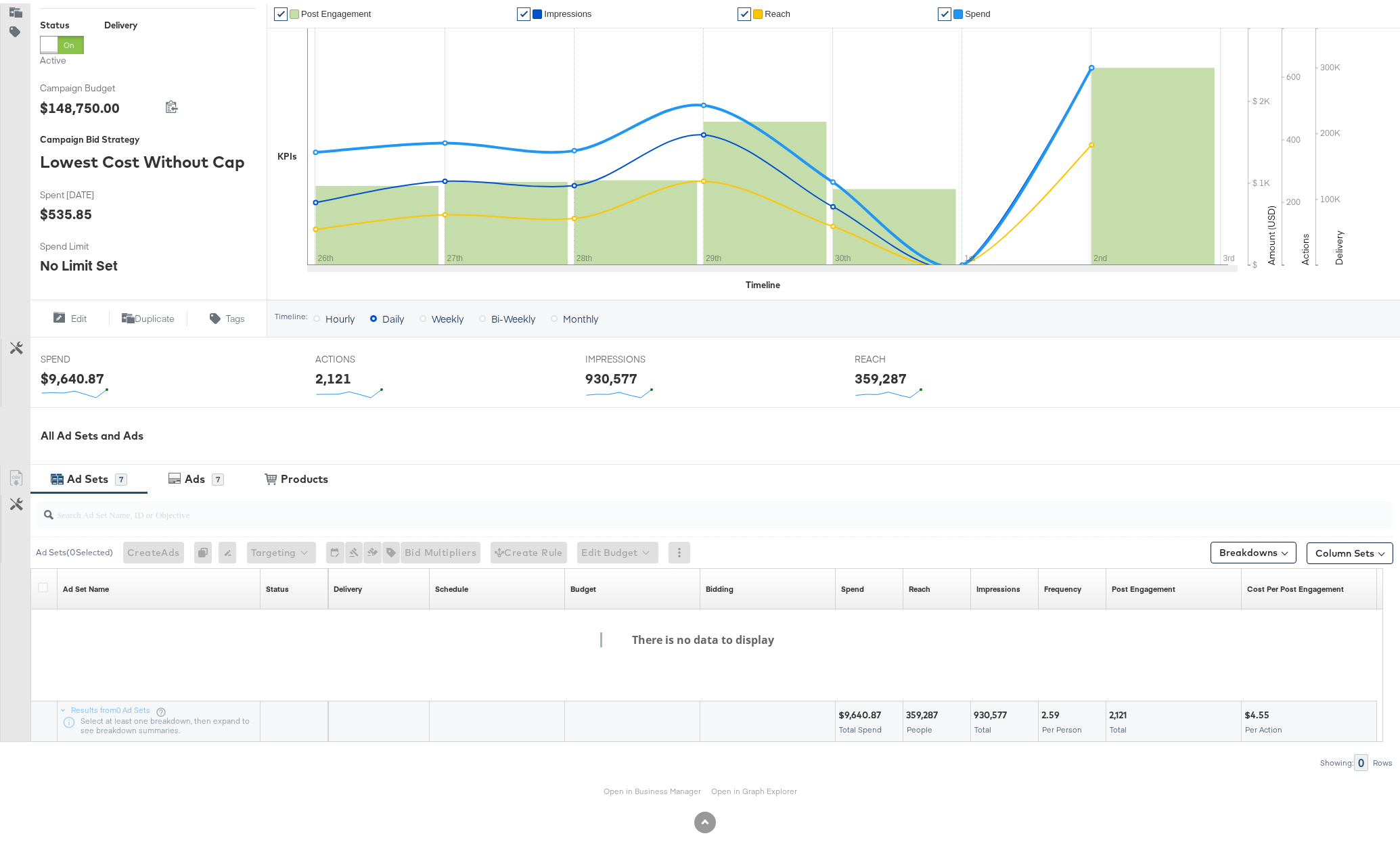
scroll to position [216, 0]
click at [647, 787] on link "Open in Business Manager" at bounding box center [651, 786] width 97 height 11
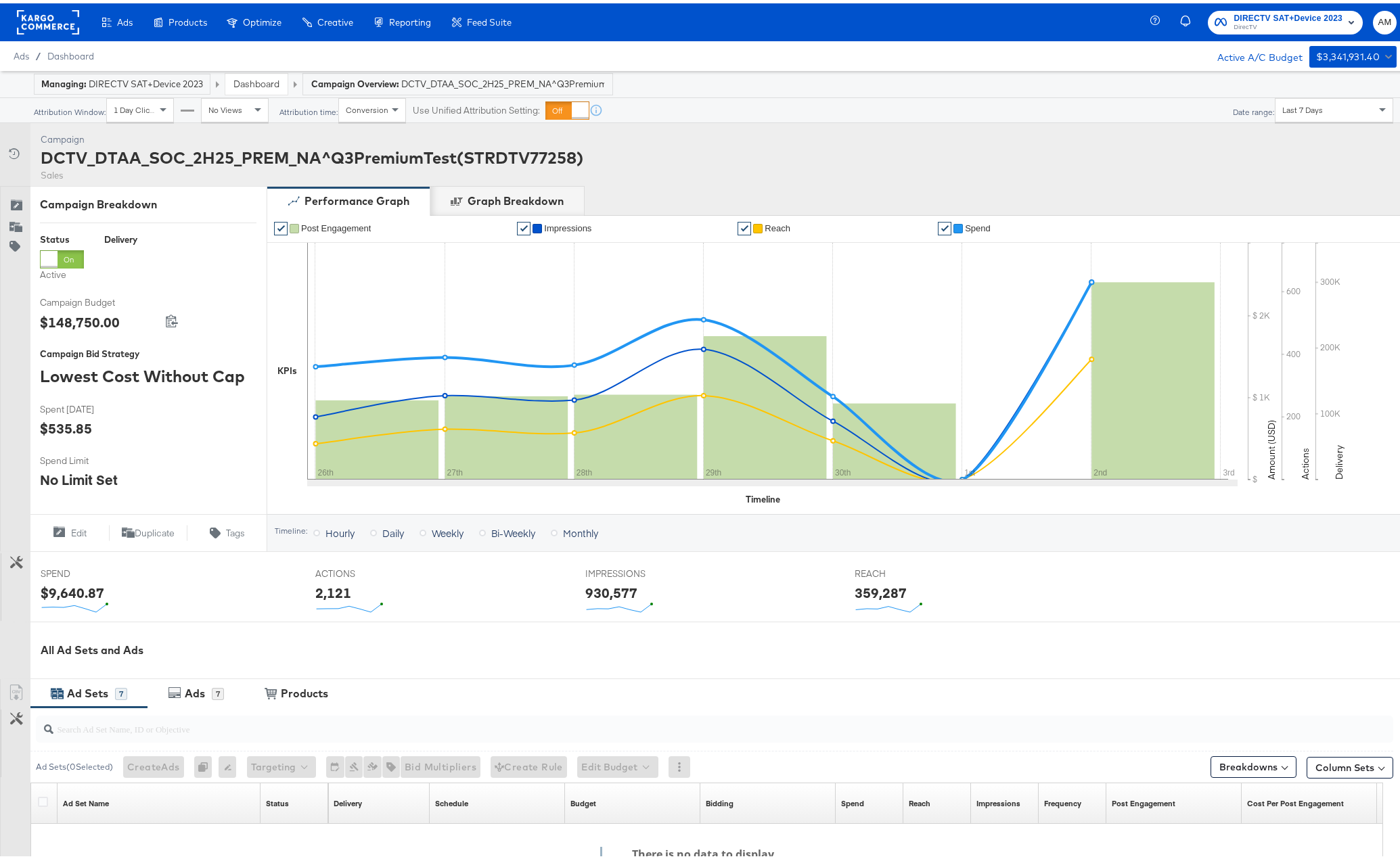
click at [31, 17] on rect at bounding box center [48, 18] width 62 height 24
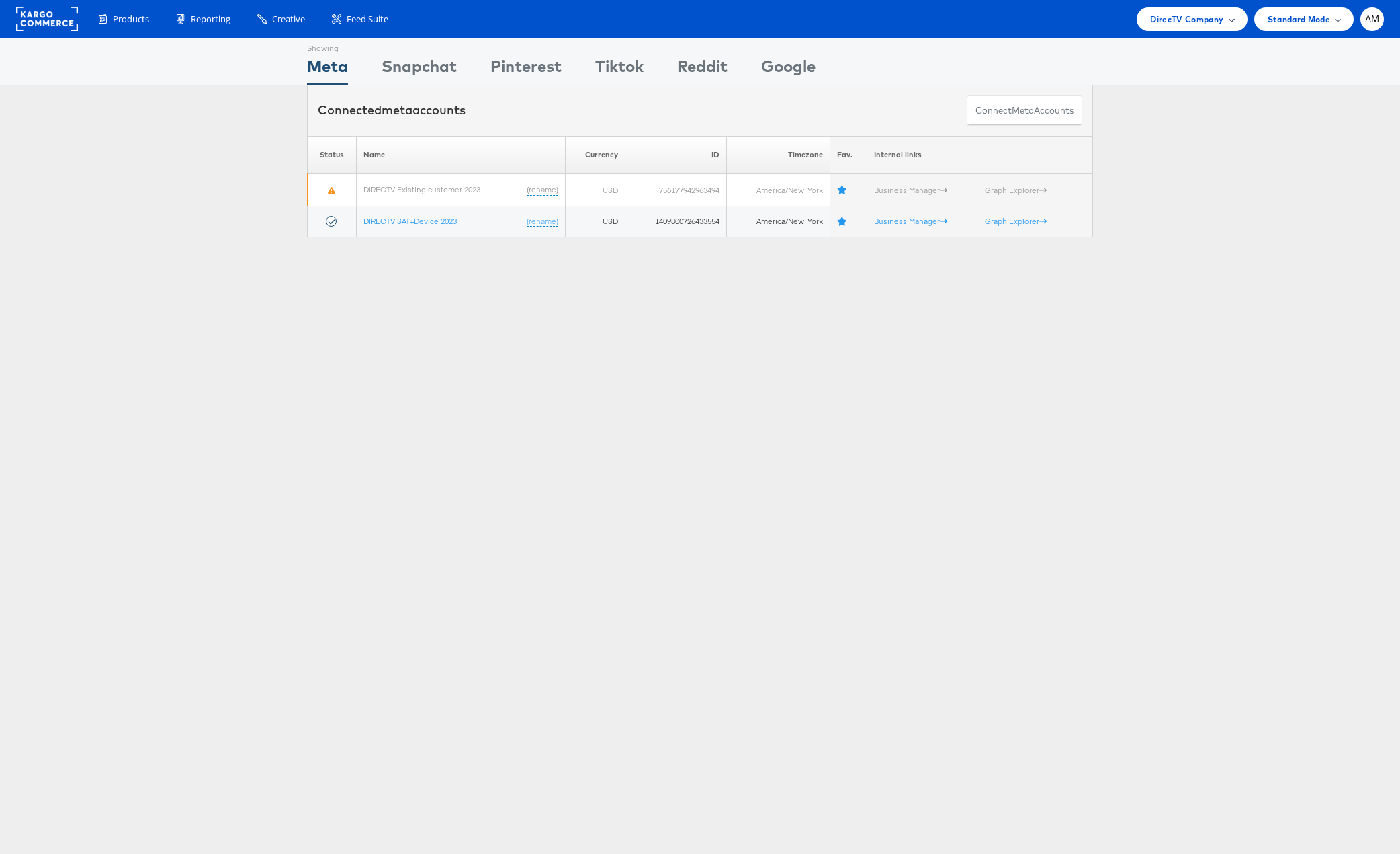
click at [1177, 18] on span "DirecTV Company" at bounding box center [1186, 19] width 73 height 14
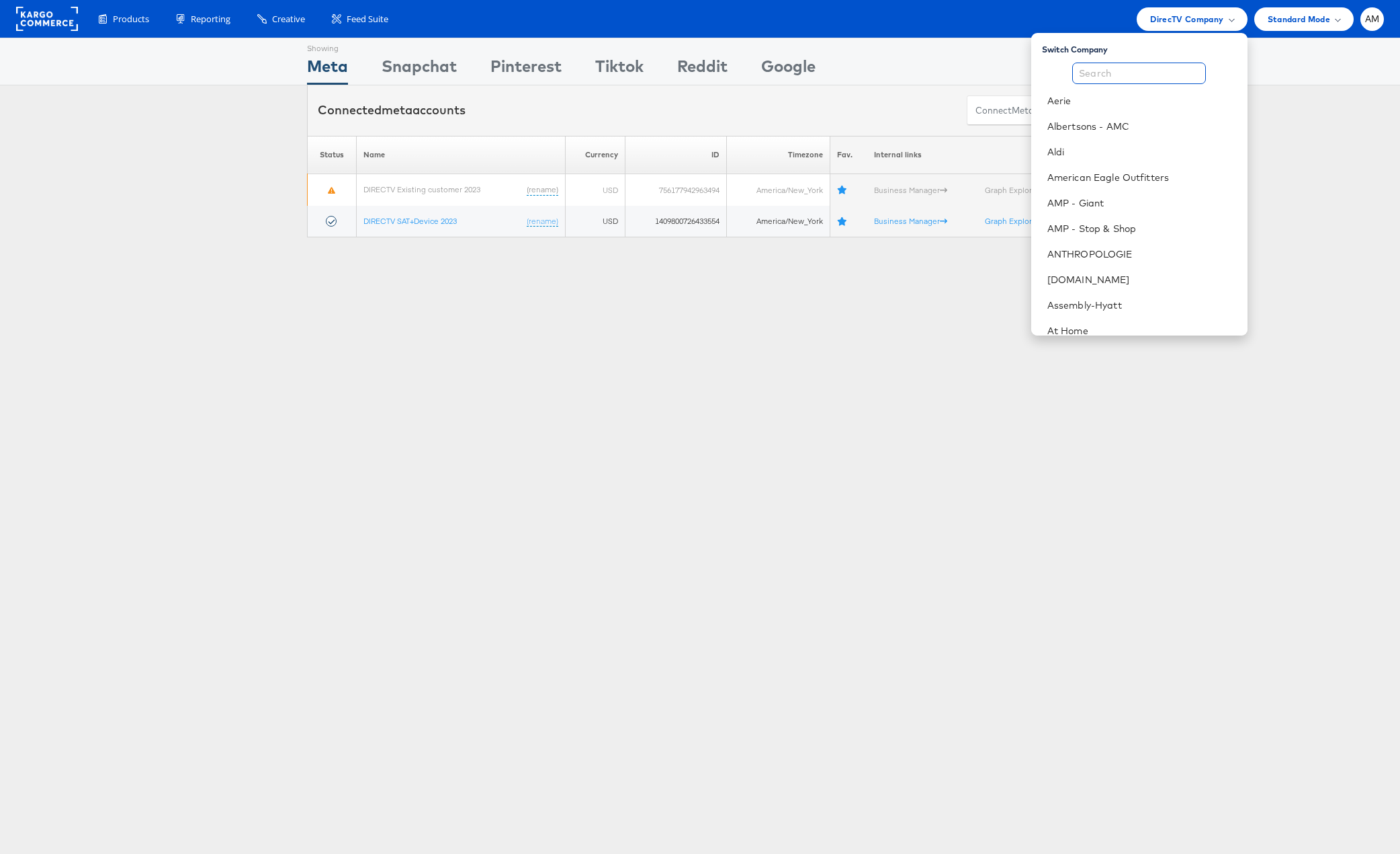
click at [1122, 73] on input "text" at bounding box center [1139, 73] width 134 height 22
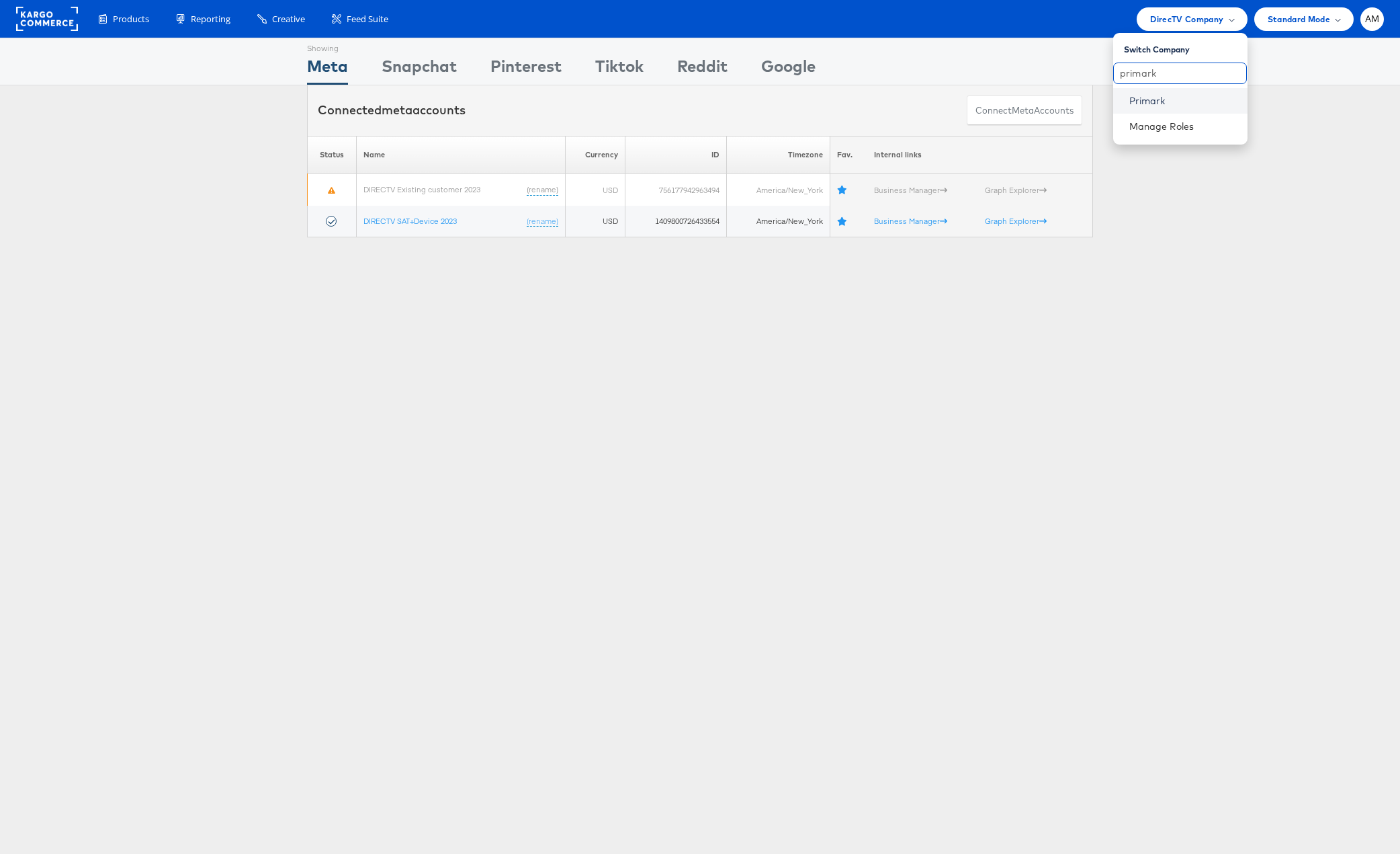
type input "primark"
click at [1141, 102] on link "Primark" at bounding box center [1183, 101] width 108 height 13
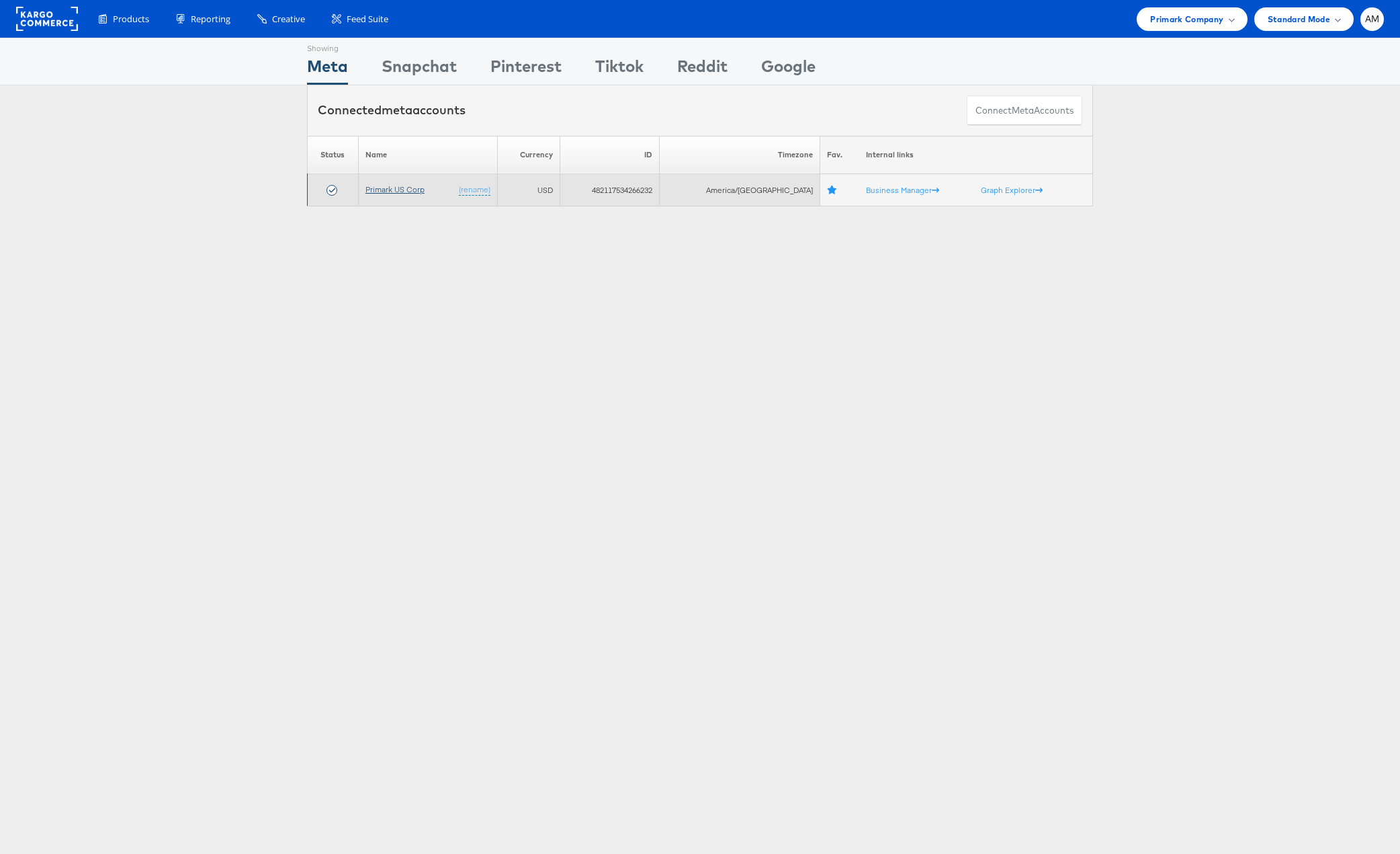
click at [401, 188] on link "Primark US Corp" at bounding box center [395, 189] width 59 height 10
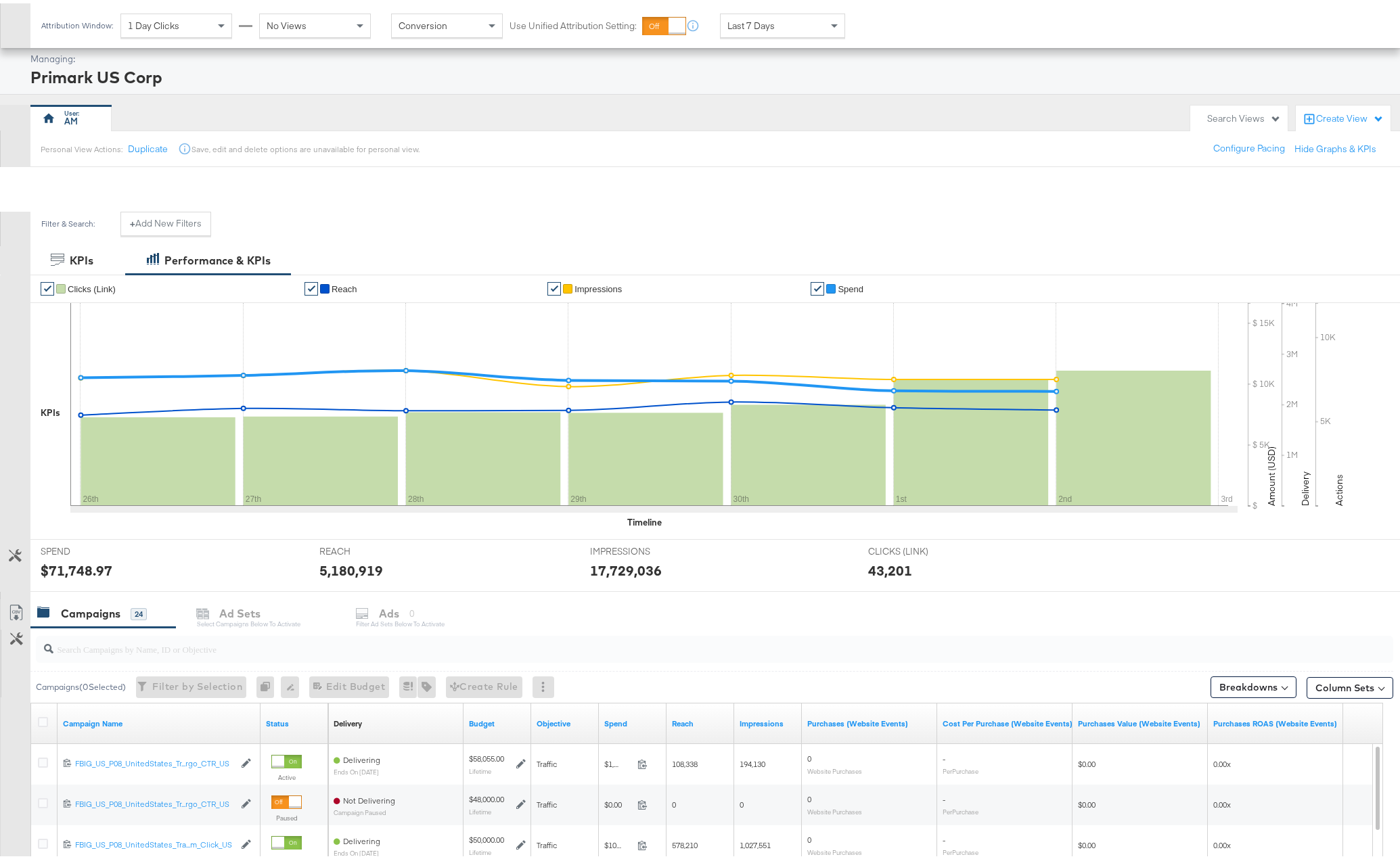
scroll to position [329, 0]
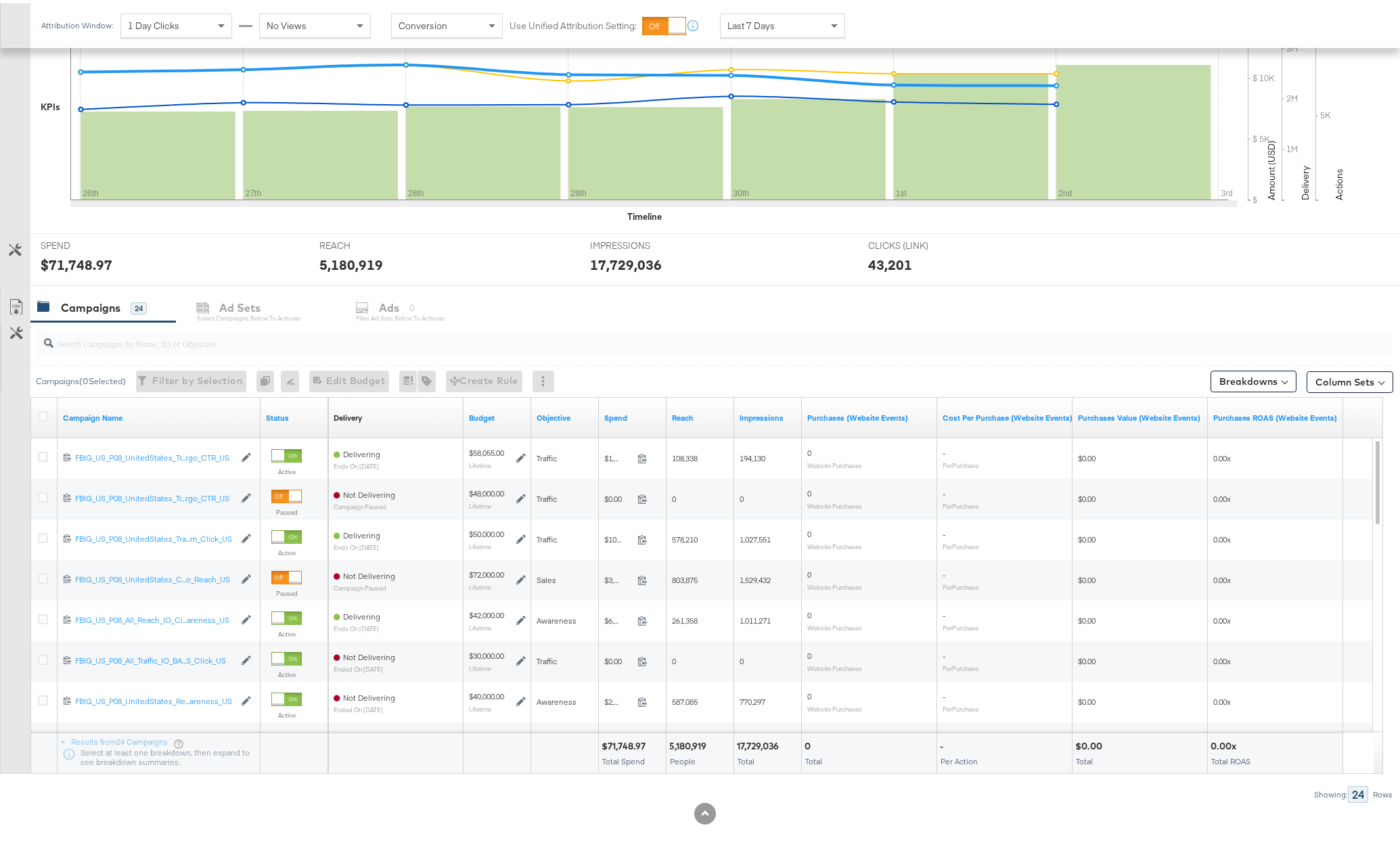
click at [388, 305] on div "Campaigns 24 Ad Sets Select Campaigns below to activate Ads 0 Filter Ad Sets be…" at bounding box center [720, 304] width 1380 height 29
click at [377, 301] on div "Campaigns 24 Ad Sets Select Campaigns below to activate Ads 0 Filter Ad Sets be…" at bounding box center [720, 304] width 1380 height 29
click at [391, 309] on div "Campaigns 24 Ad Sets Select Campaigns below to activate Ads 0 Filter Ad Sets be…" at bounding box center [720, 304] width 1380 height 29
click at [42, 413] on icon at bounding box center [42, 413] width 11 height 11
click at [0, 0] on input "checkbox" at bounding box center [0, 0] width 0 height 0
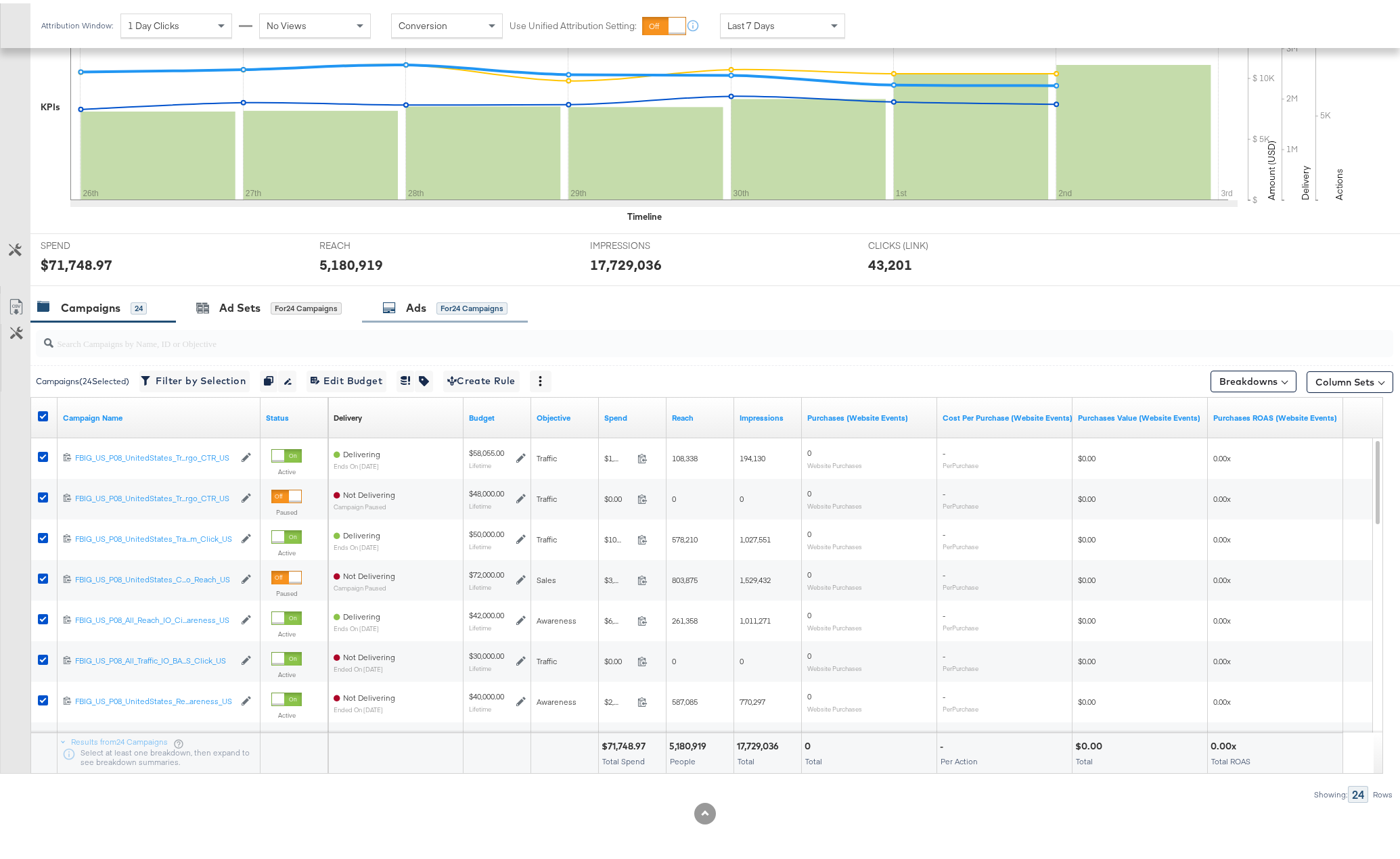
click at [425, 306] on div "Ads" at bounding box center [416, 304] width 20 height 15
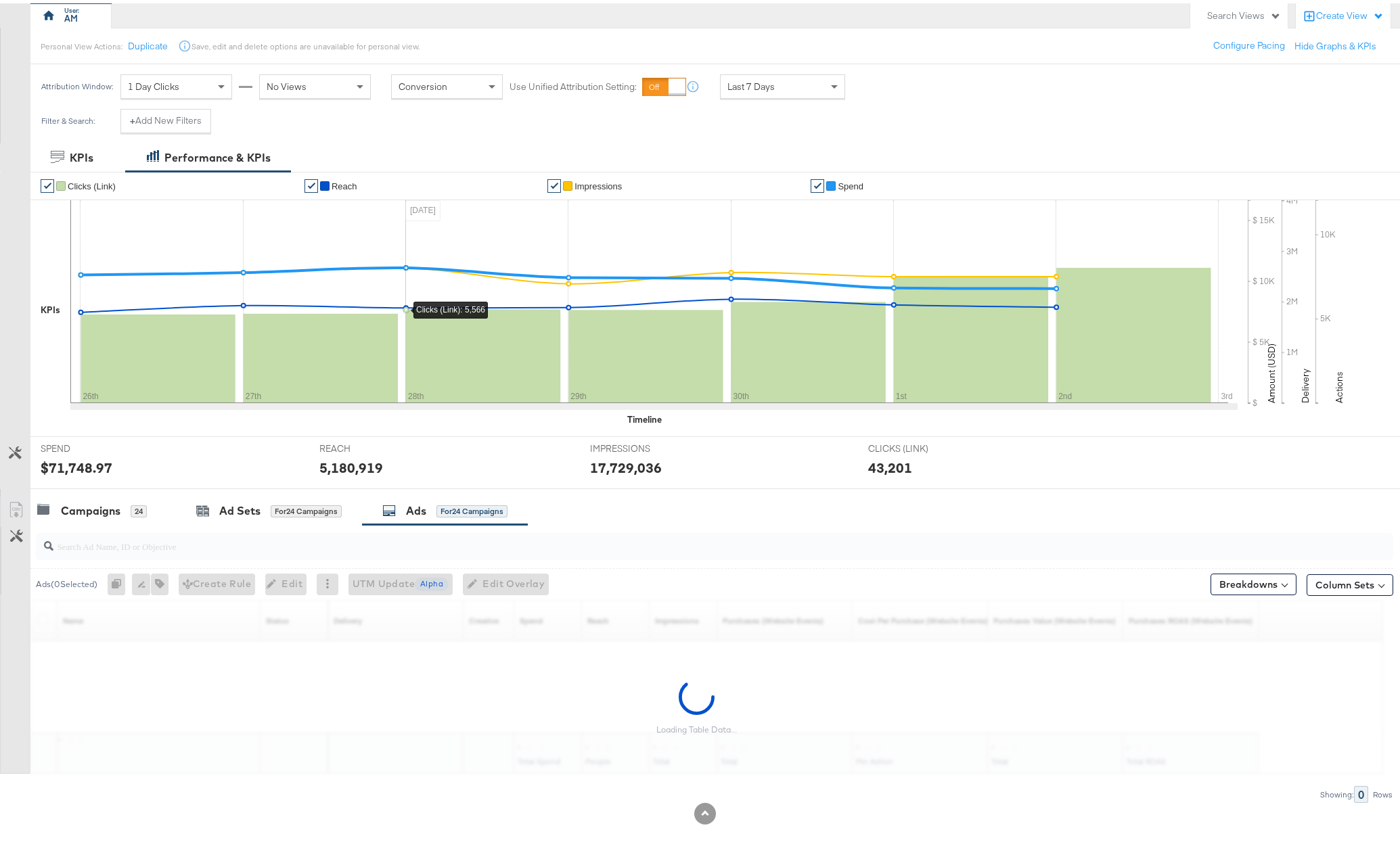
scroll to position [127, 0]
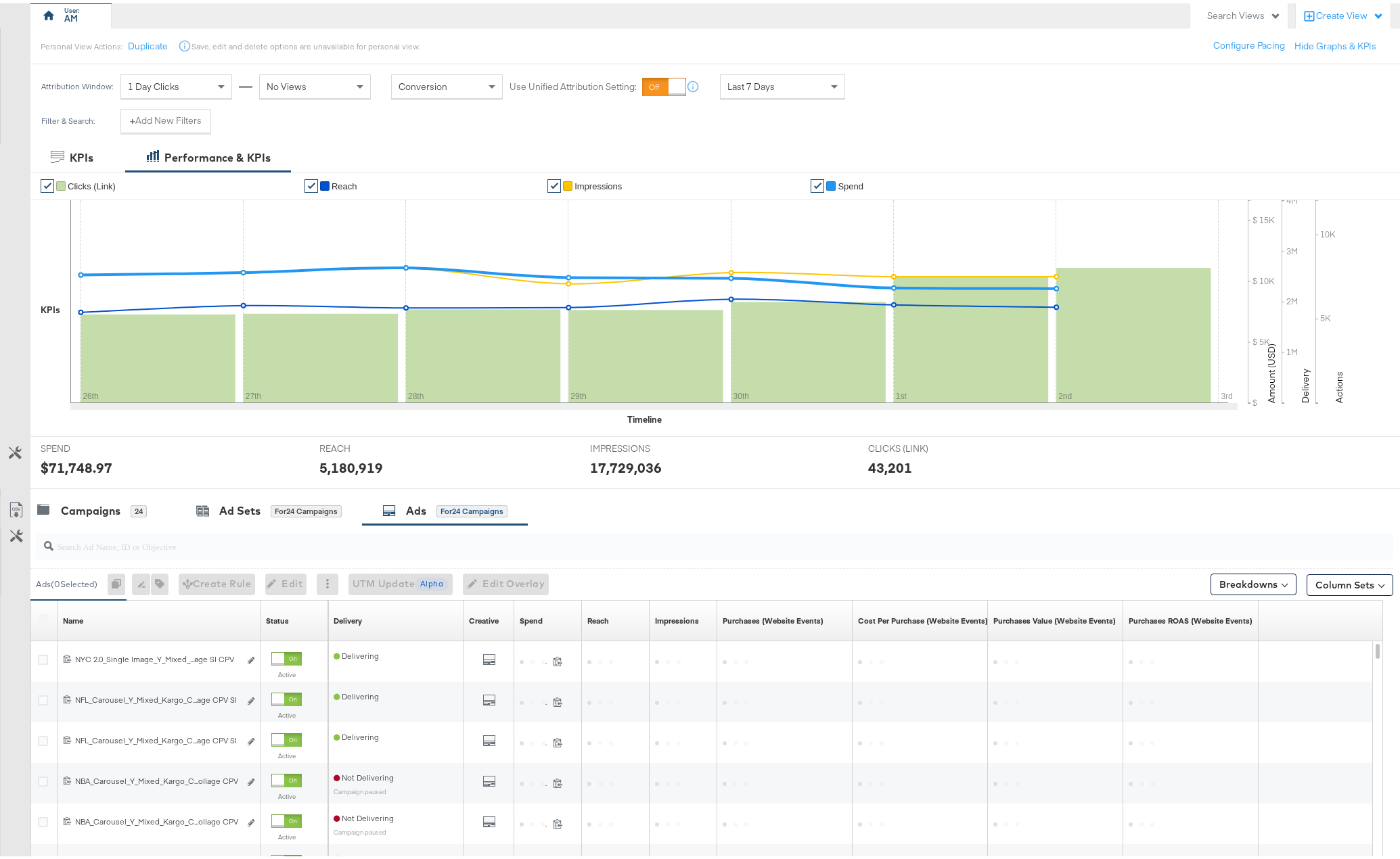
click at [82, 544] on input "search" at bounding box center [661, 537] width 1215 height 26
paste input "120232198342980495"
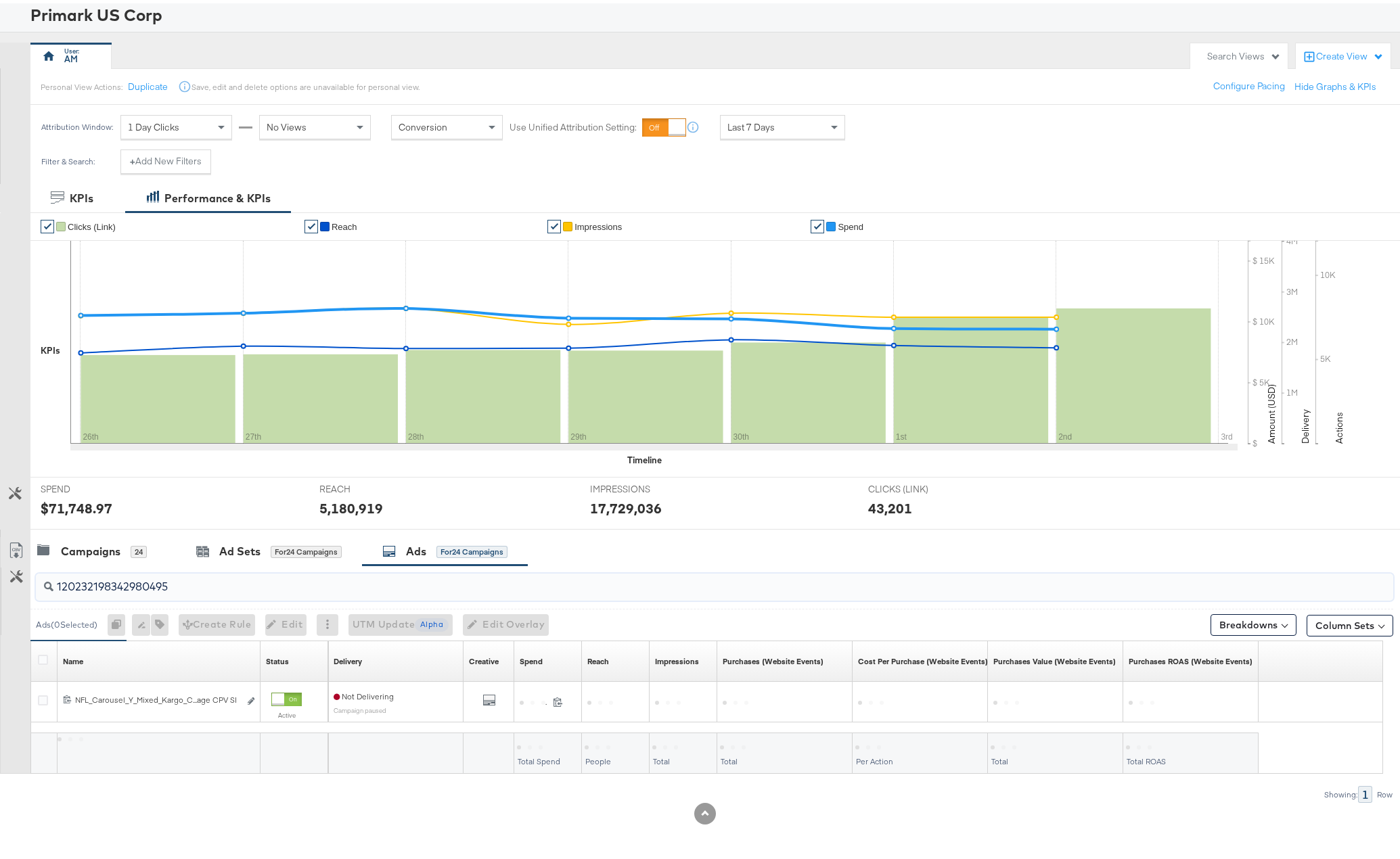
scroll to position [85, 0]
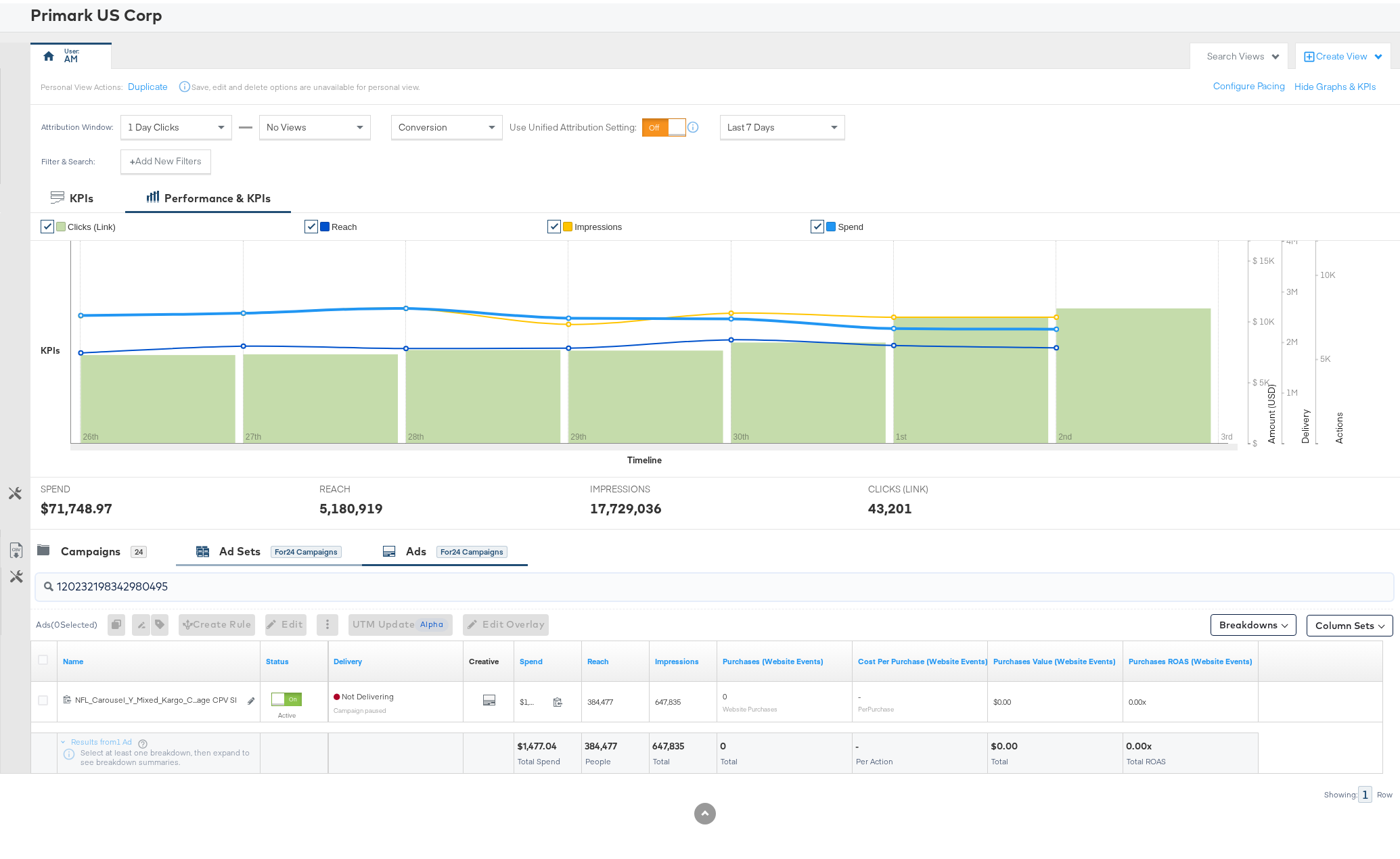
type input "120232198342980495"
click at [257, 548] on div "Ad Sets" at bounding box center [239, 548] width 41 height 15
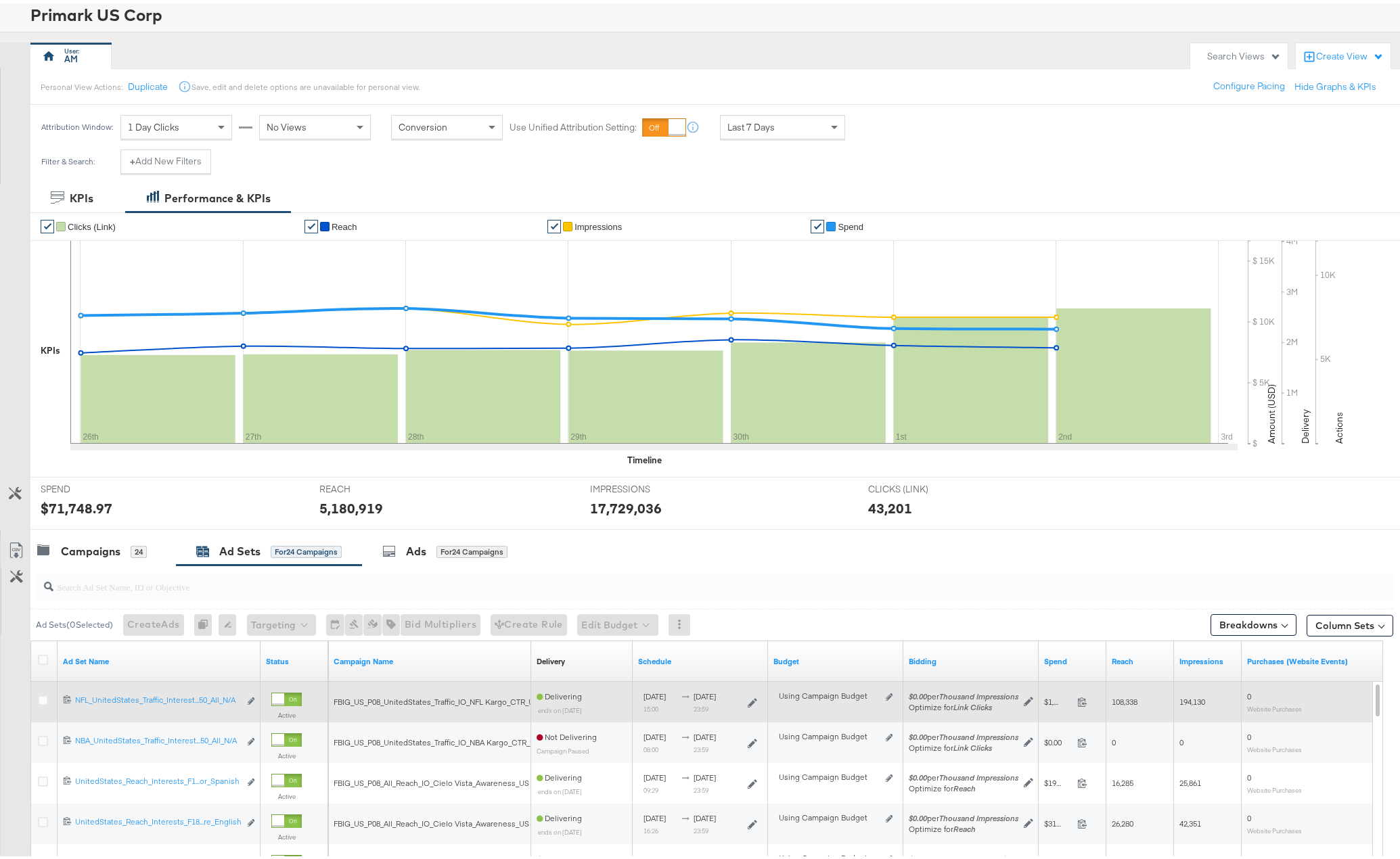
scroll to position [0, 0]
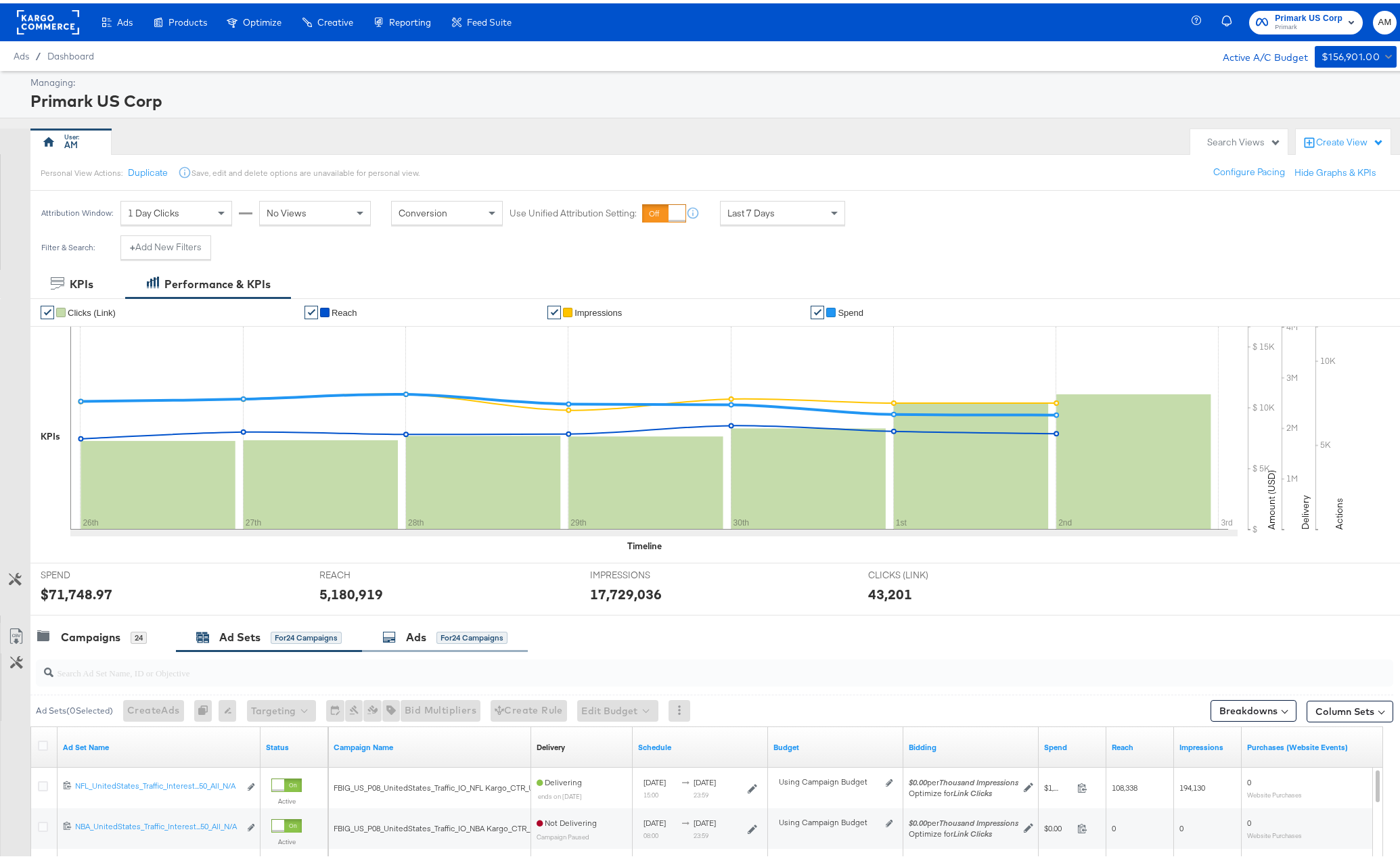
click at [409, 637] on div "Ads" at bounding box center [416, 633] width 20 height 15
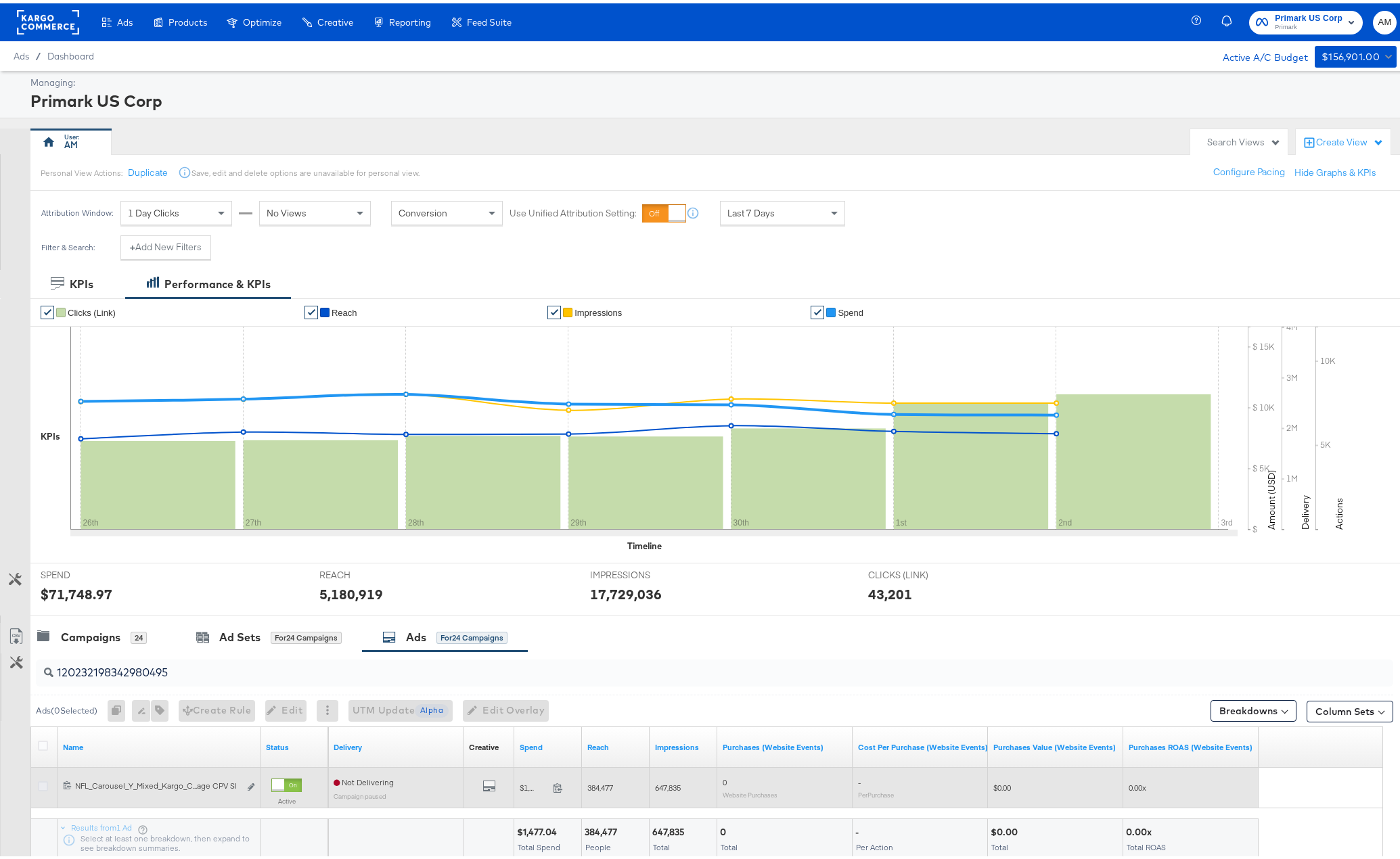
click at [45, 783] on icon at bounding box center [42, 782] width 11 height 11
click at [0, 0] on input "checkbox" at bounding box center [0, 0] width 0 height 0
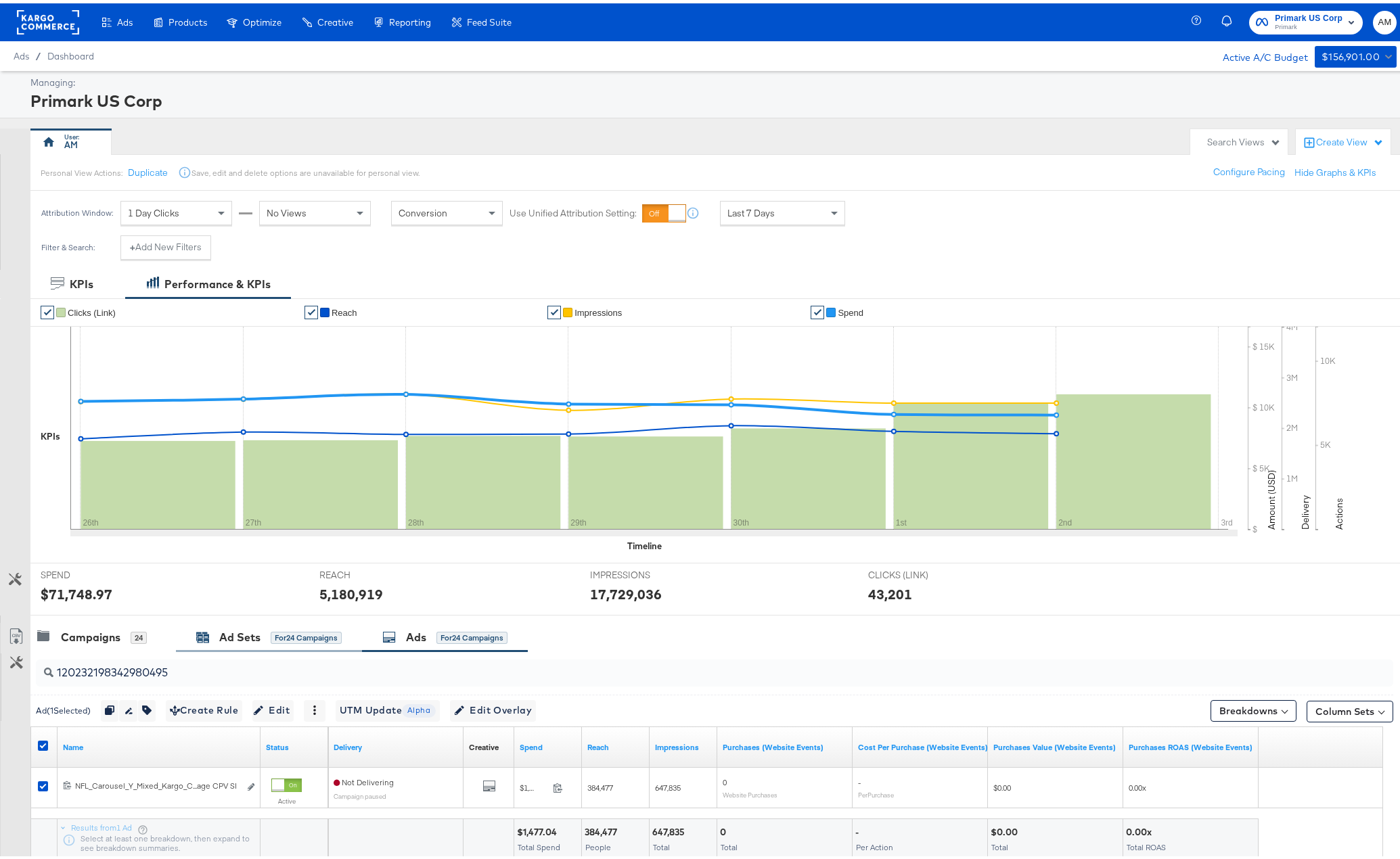
click at [239, 635] on div "Ad Sets" at bounding box center [239, 633] width 41 height 15
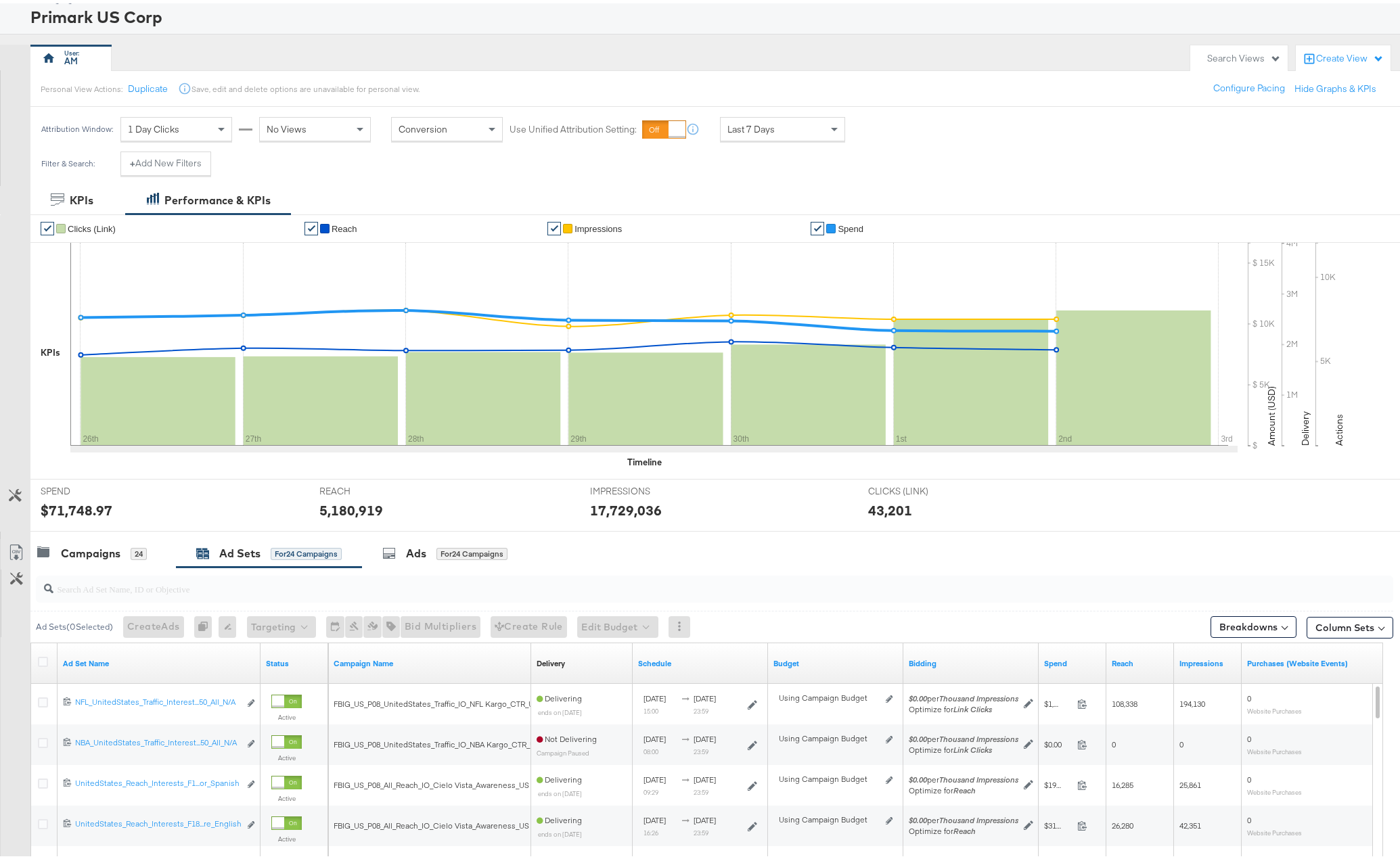
scroll to position [119, 0]
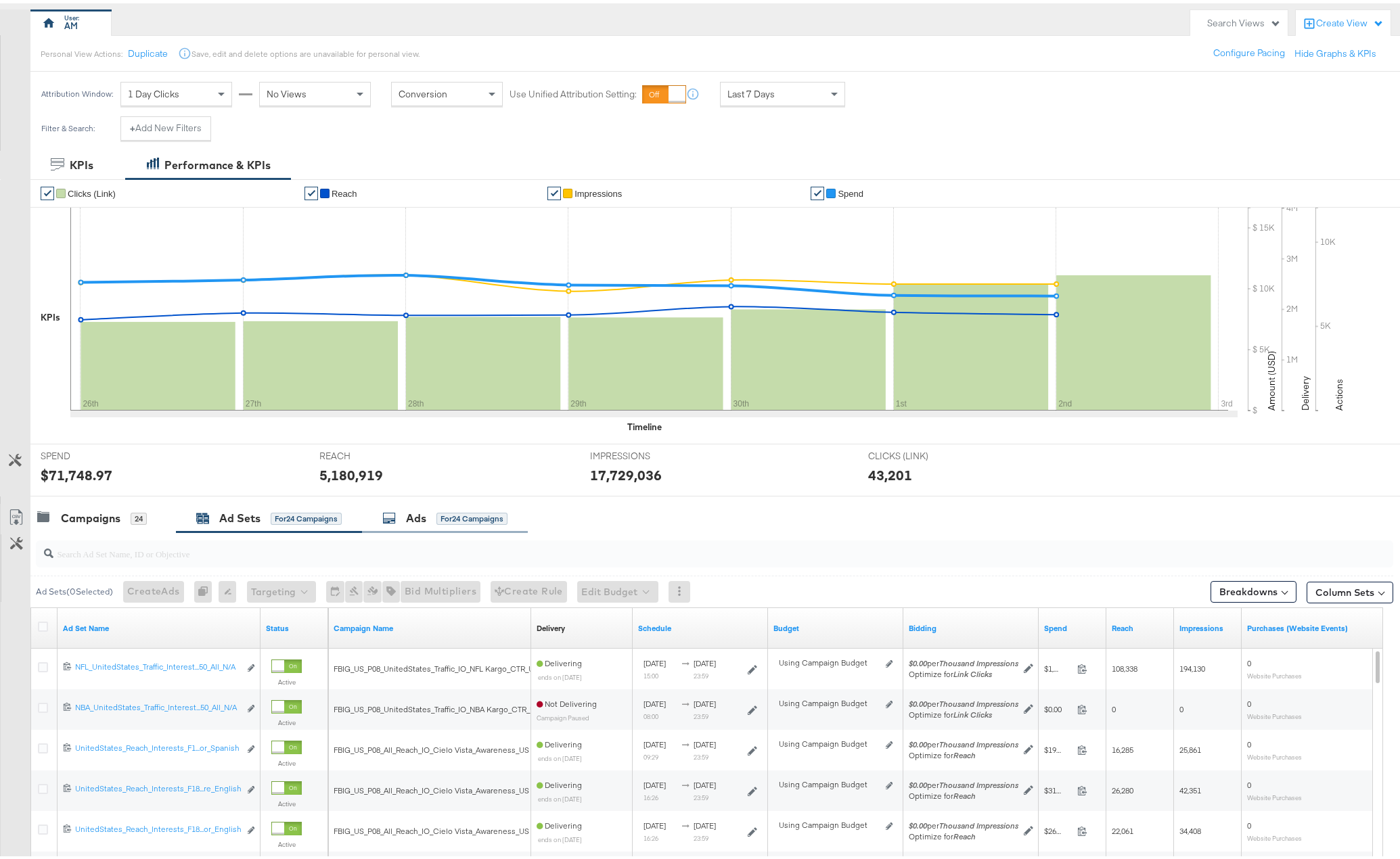
click at [457, 518] on div "for 24 Campaigns" at bounding box center [471, 515] width 71 height 12
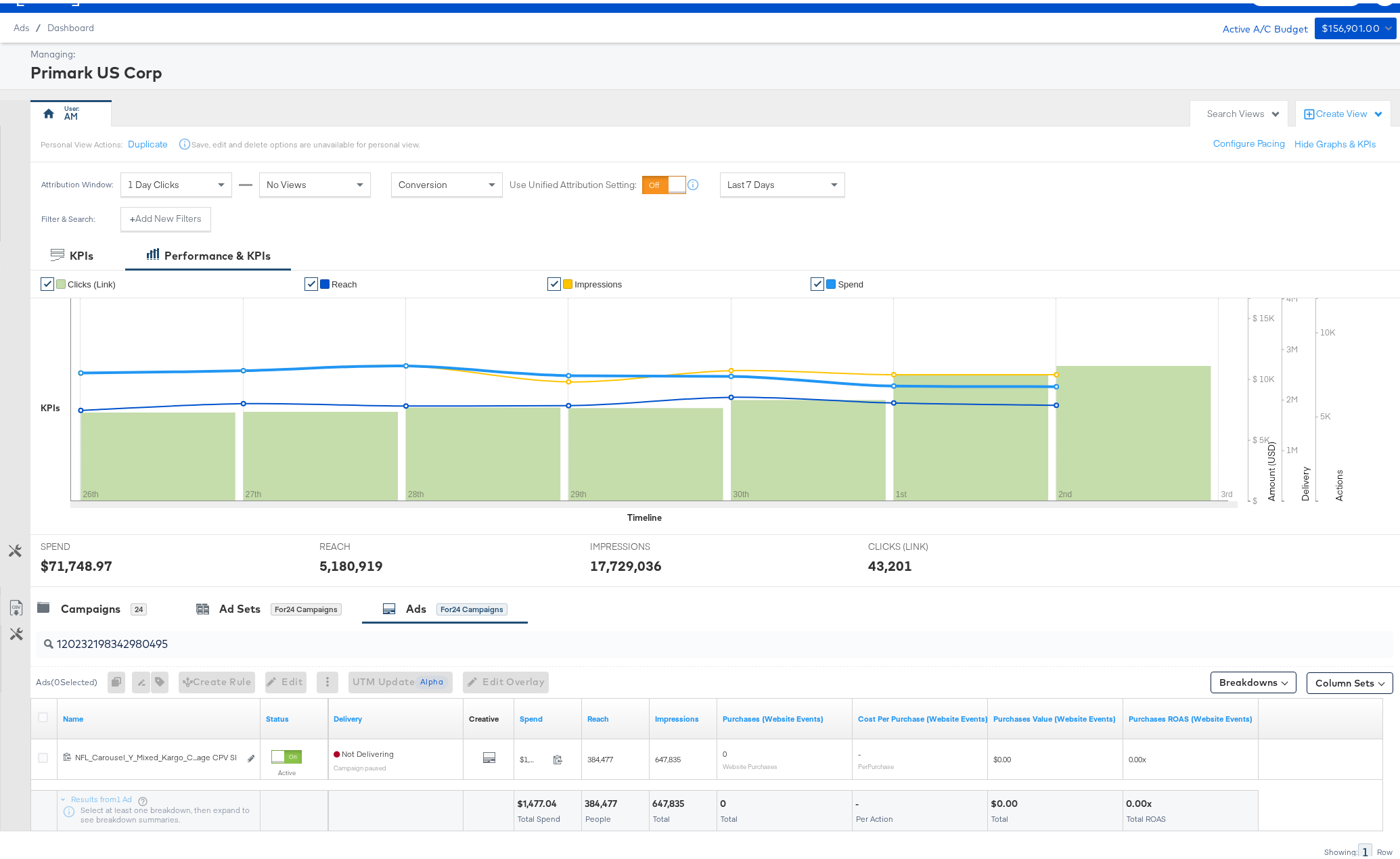
scroll to position [0, 0]
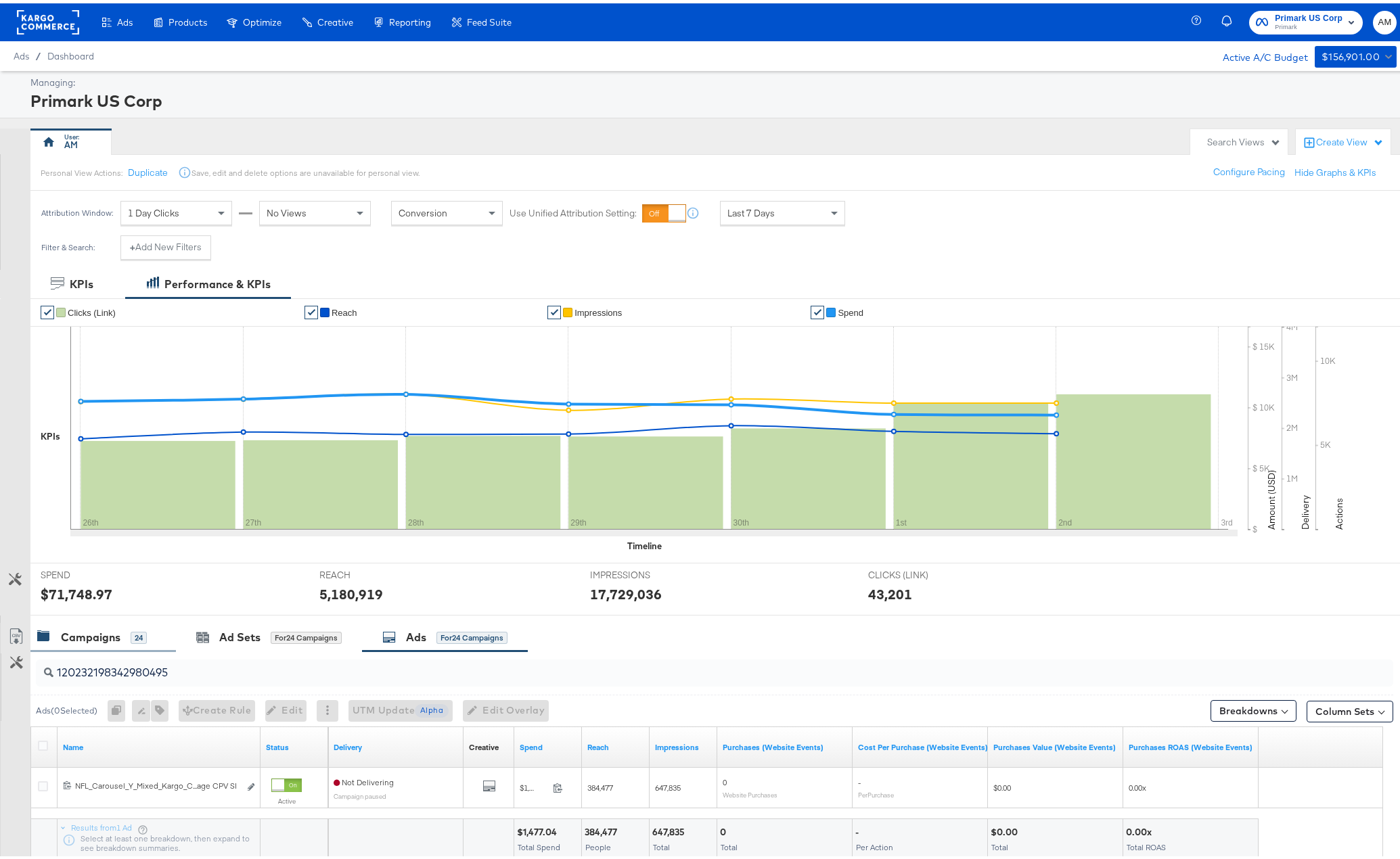
click at [71, 632] on div "Campaigns" at bounding box center [90, 633] width 60 height 15
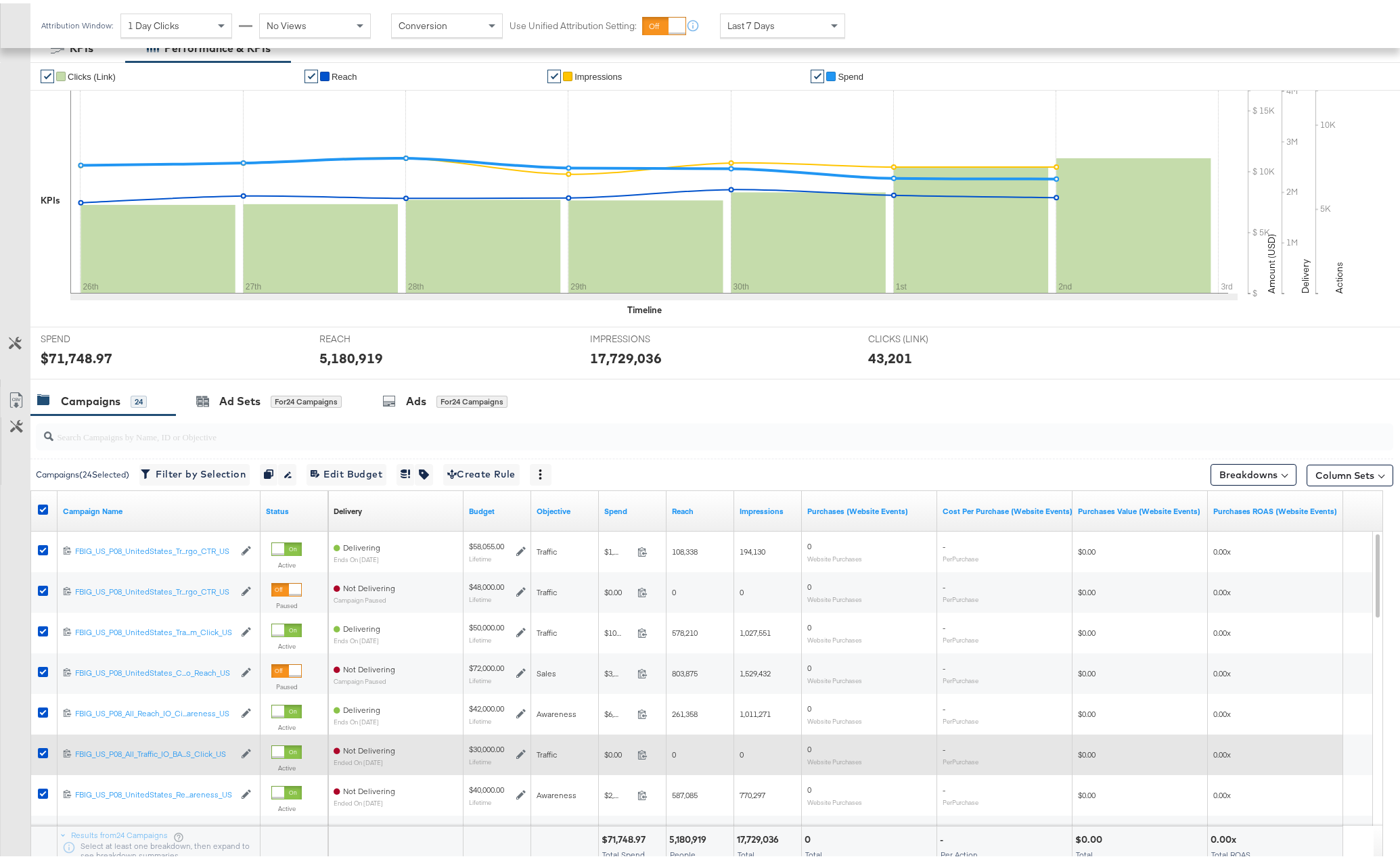
scroll to position [329, 0]
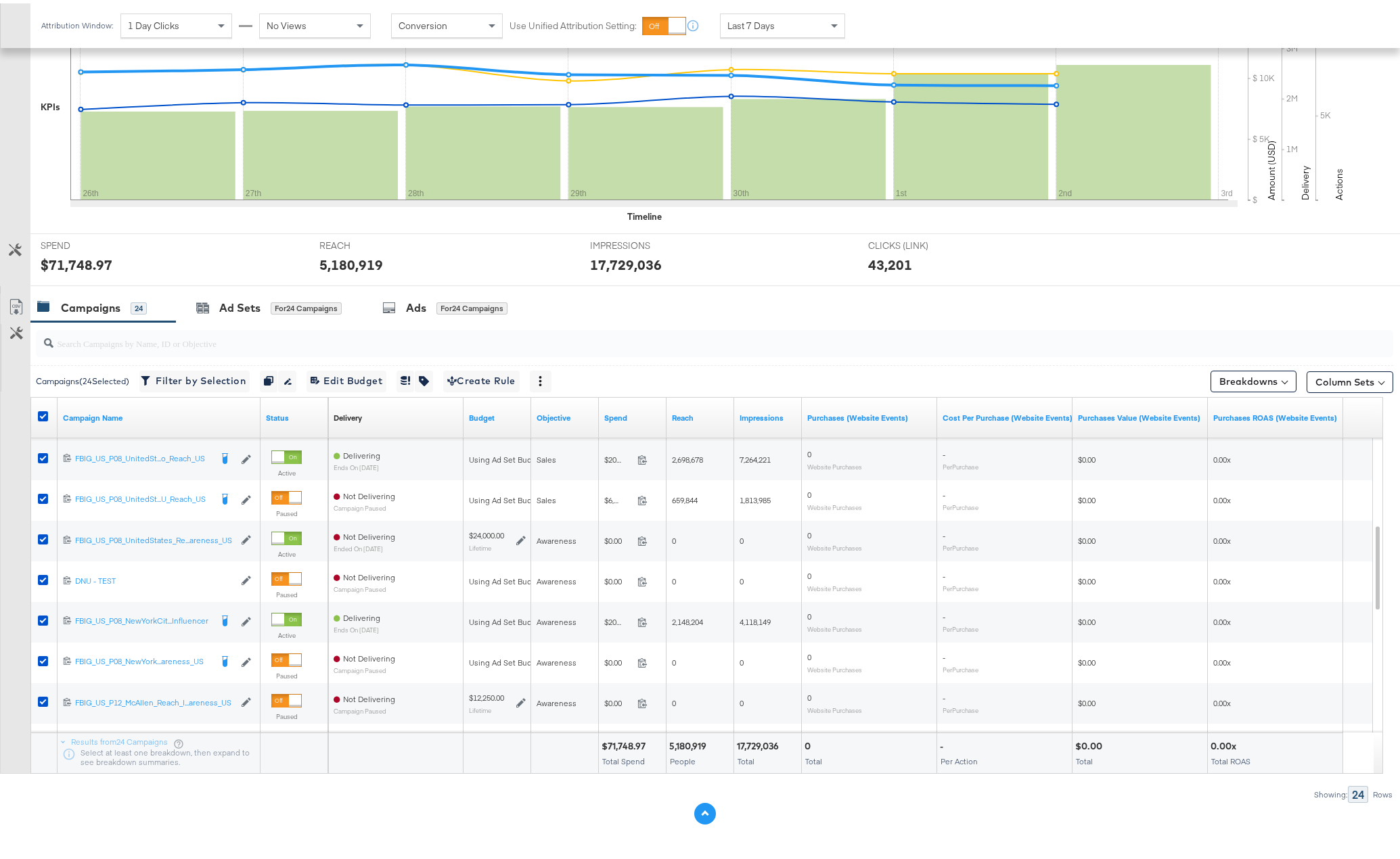
click at [698, 815] on button at bounding box center [705, 810] width 22 height 22
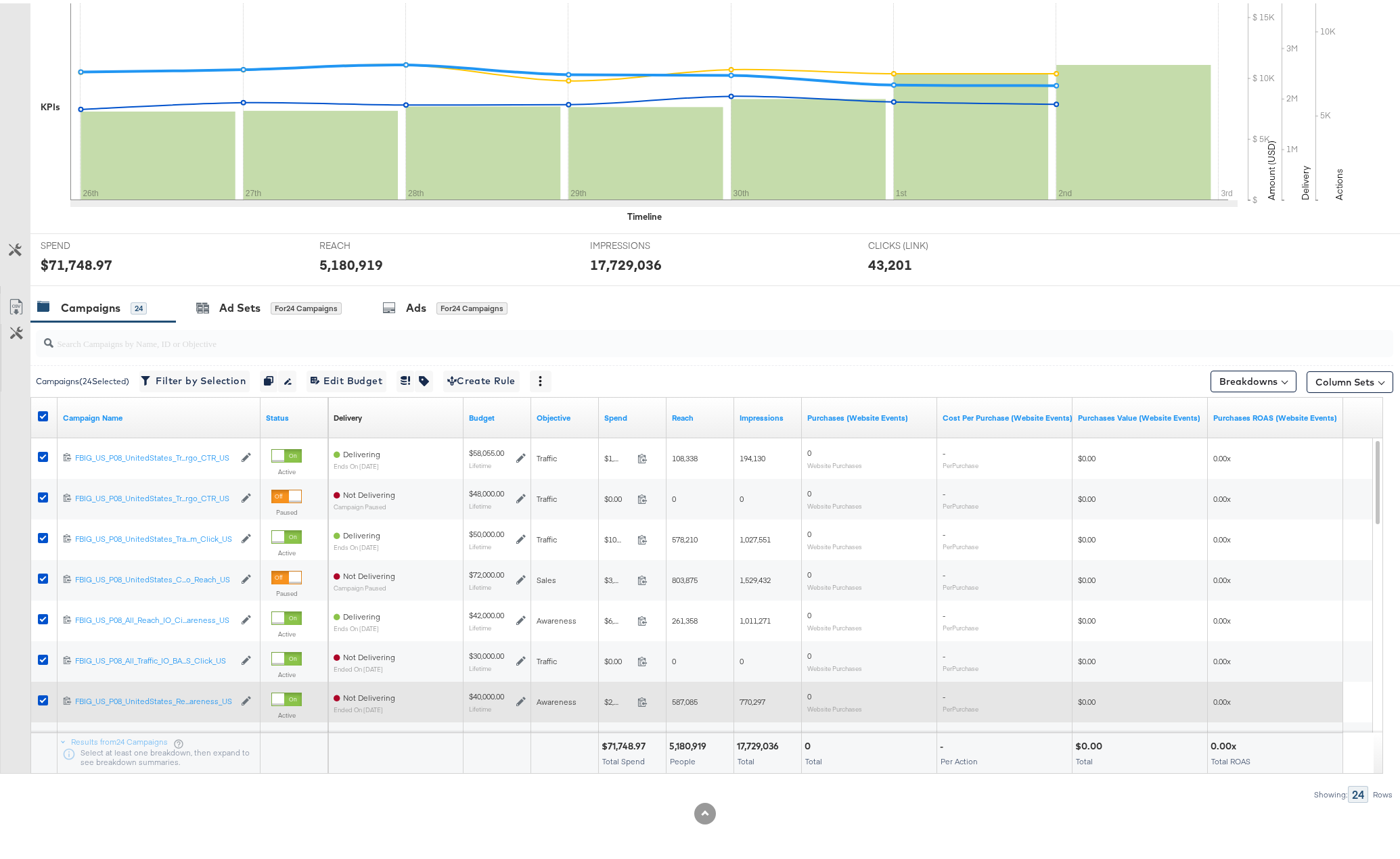
scroll to position [0, 0]
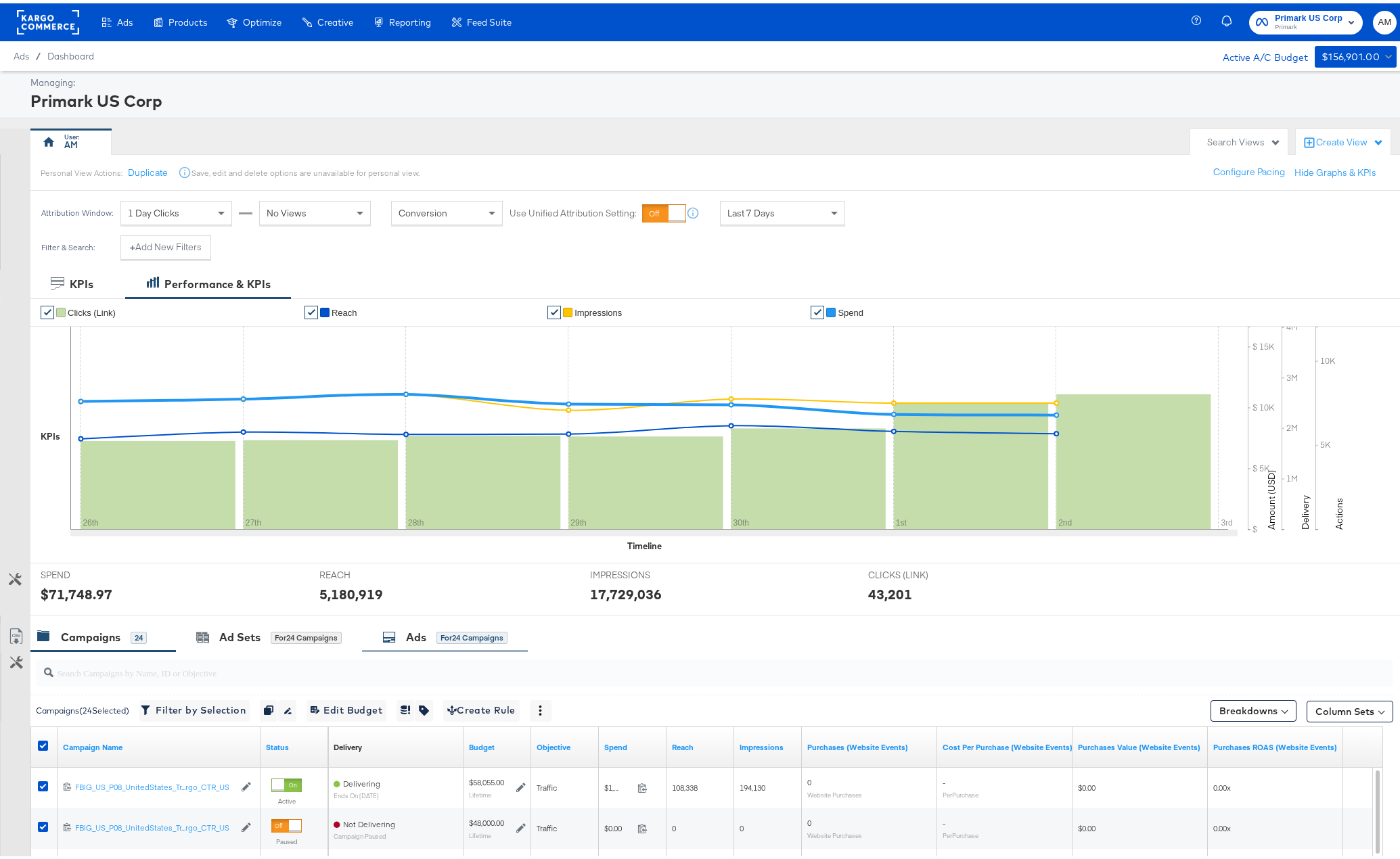
click at [402, 632] on div "Ads for 24 Campaigns" at bounding box center [445, 633] width 125 height 15
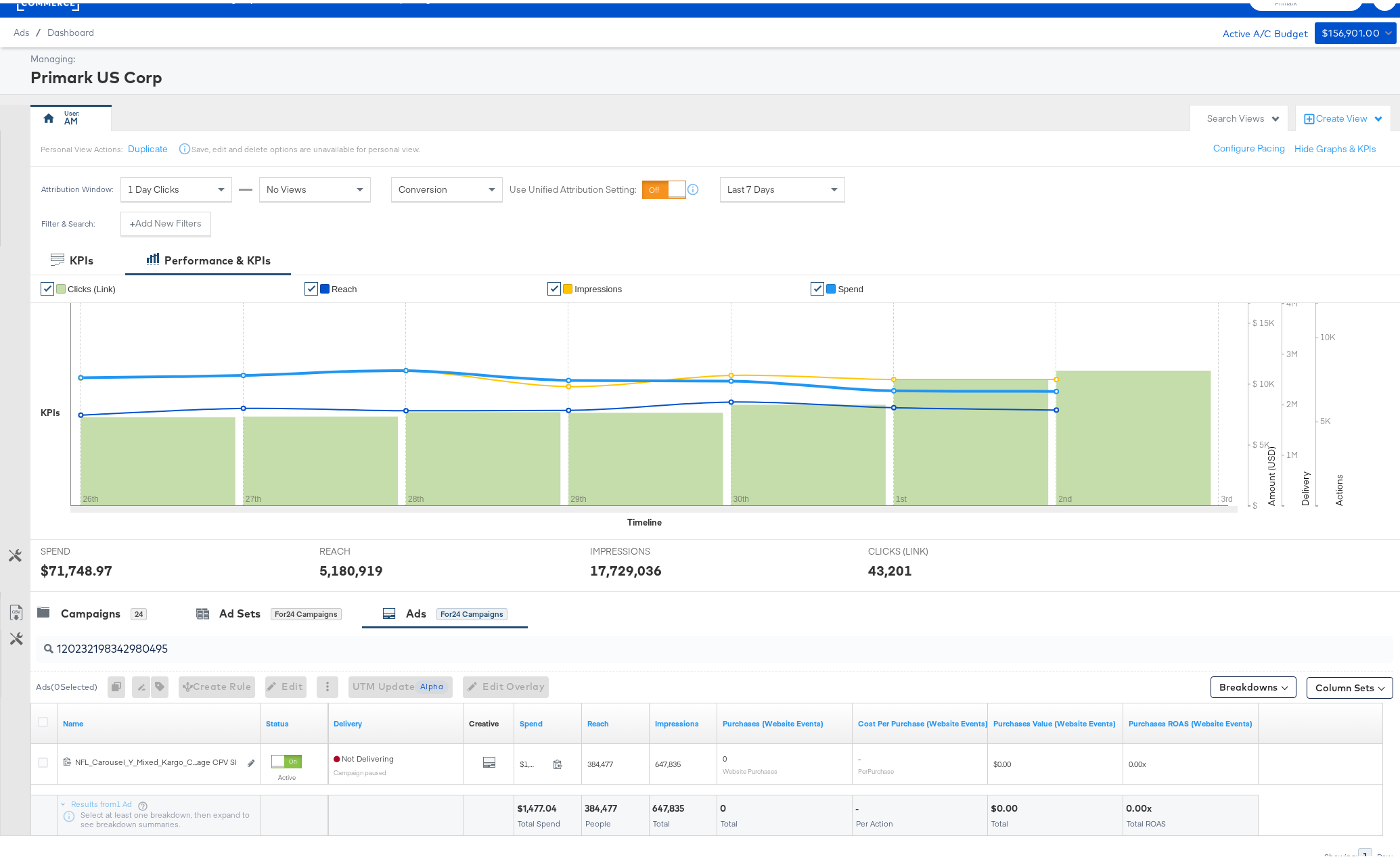
scroll to position [85, 0]
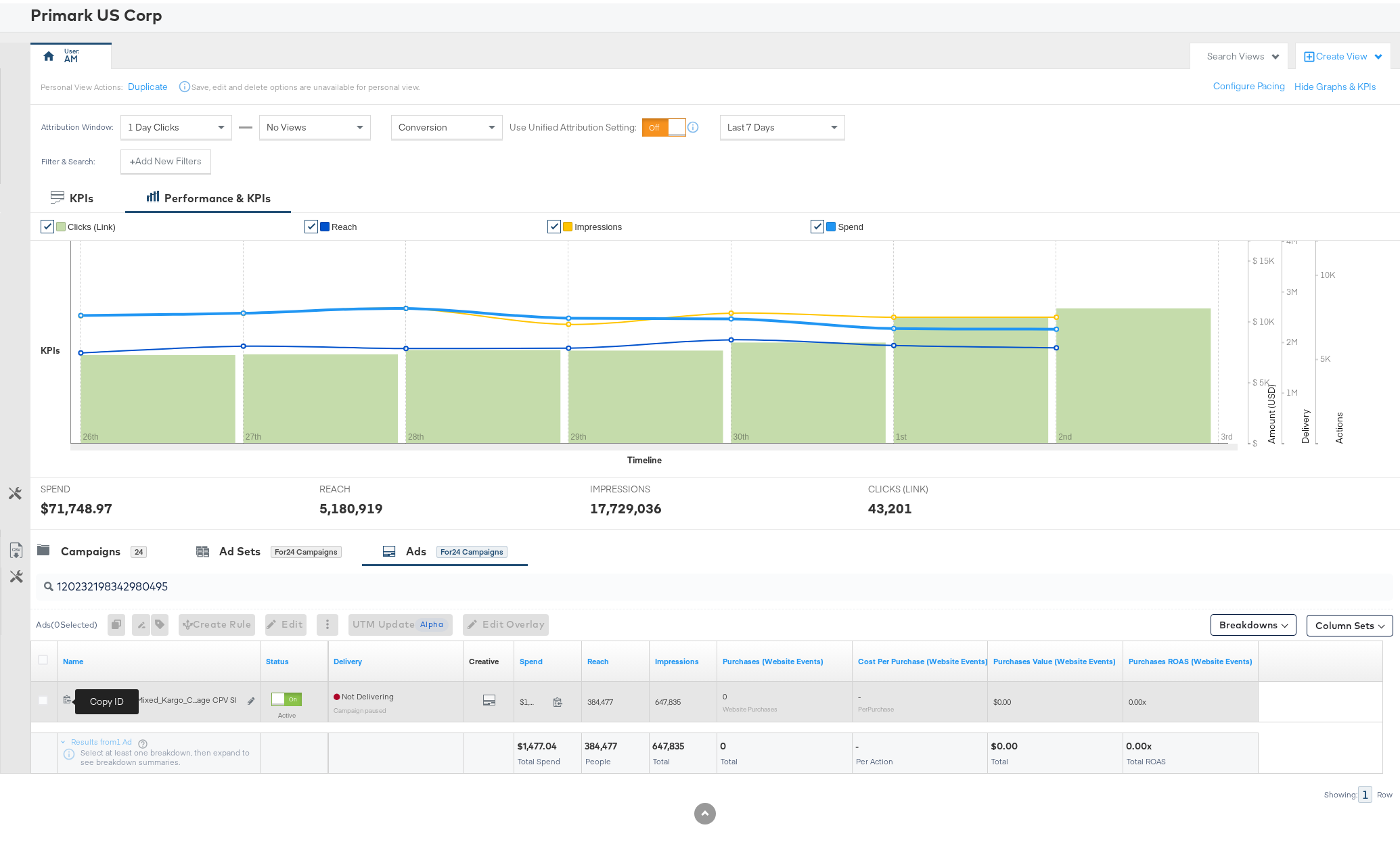
click at [67, 697] on icon at bounding box center [67, 696] width 8 height 8
